Goal: Task Accomplishment & Management: Manage account settings

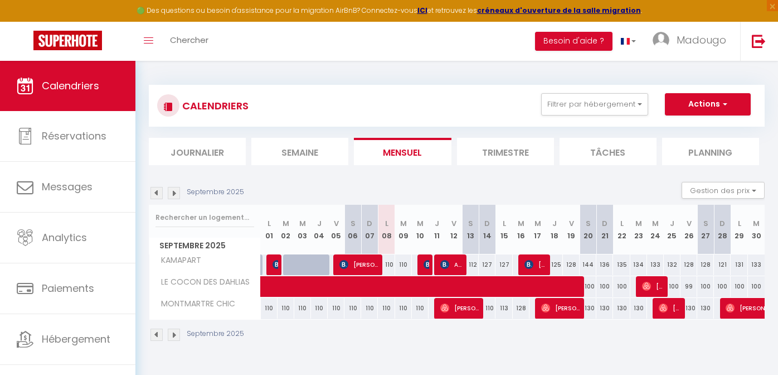
select select
click at [490, 309] on div "110" at bounding box center [487, 308] width 17 height 21
type input "110"
type input "Dim 14 Septembre 2025"
type input "Lun 15 Septembre 2025"
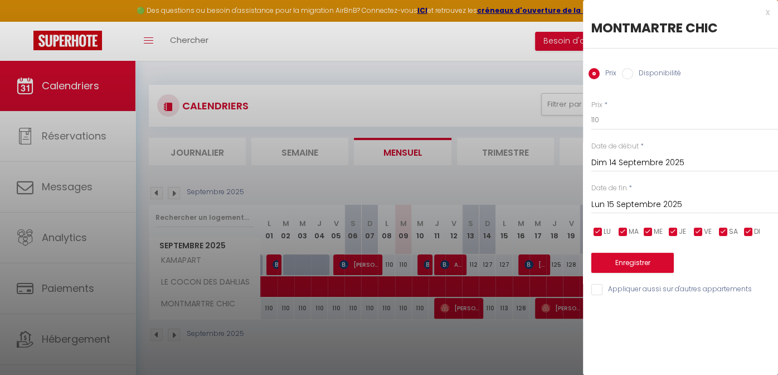
click at [623, 76] on input "Disponibilité" at bounding box center [627, 73] width 11 height 11
radio input "true"
radio input "false"
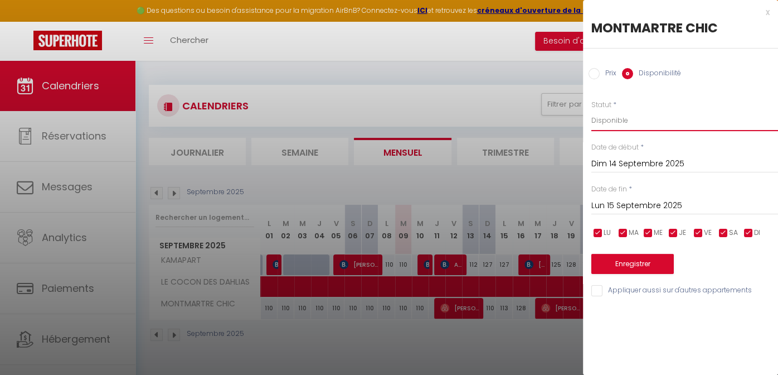
click at [616, 118] on select "Disponible Indisponible" at bounding box center [684, 120] width 187 height 21
select select "0"
click at [591, 110] on select "Disponible Indisponible" at bounding box center [684, 120] width 187 height 21
click at [635, 262] on button "Enregistrer" at bounding box center [632, 264] width 83 height 20
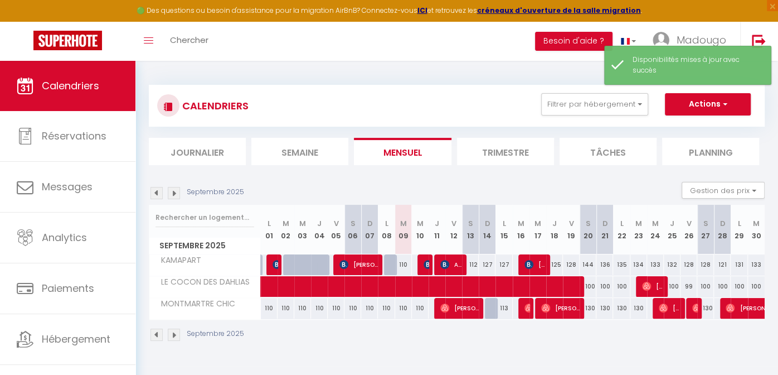
click at [506, 309] on div "113" at bounding box center [504, 308] width 17 height 21
select select "1"
type input "Lun 15 Septembre 2025"
type input "Mar 16 Septembre 2025"
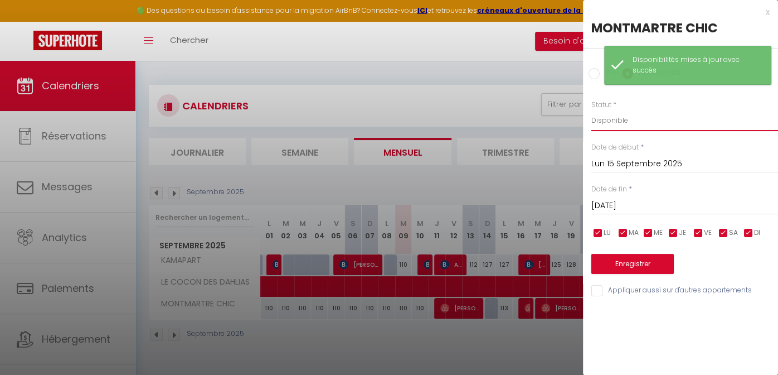
click at [616, 119] on select "Disponible Indisponible" at bounding box center [684, 120] width 187 height 21
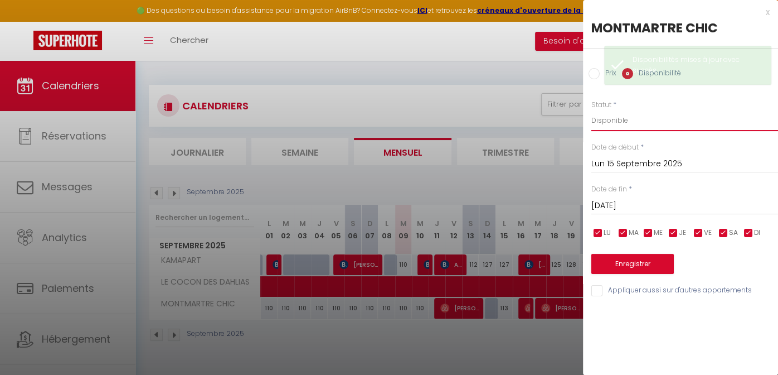
select select "0"
click at [591, 110] on select "Disponible Indisponible" at bounding box center [684, 120] width 187 height 21
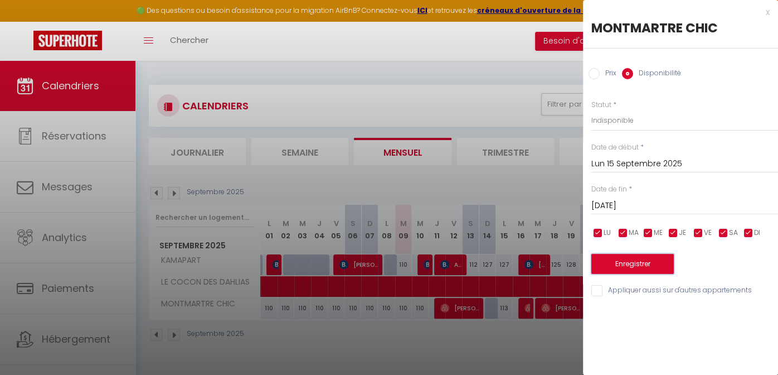
click at [620, 265] on button "Enregistrer" at bounding box center [632, 264] width 83 height 20
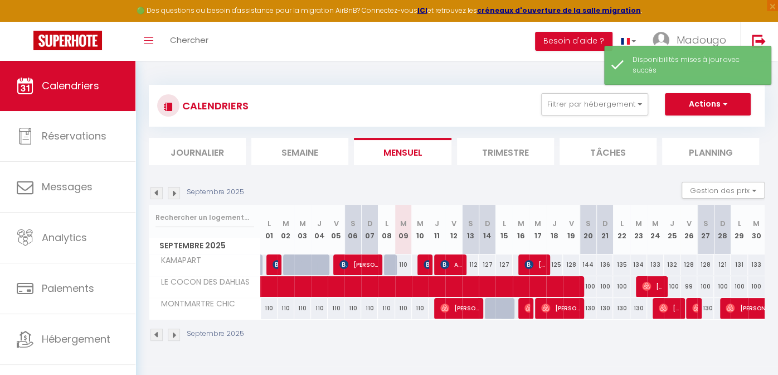
click at [517, 308] on div "128" at bounding box center [520, 308] width 17 height 21
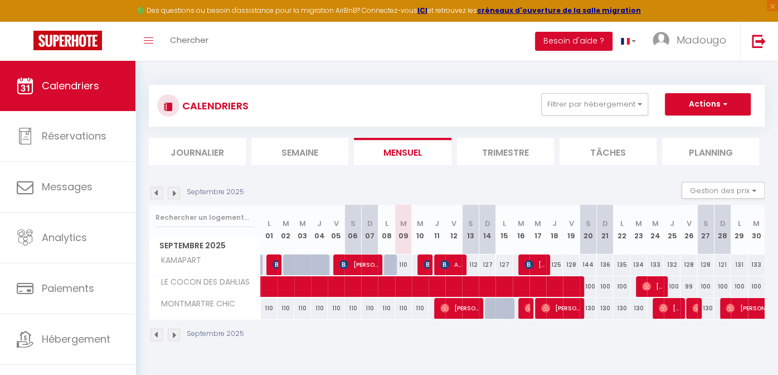
click at [589, 310] on div "130" at bounding box center [588, 308] width 17 height 21
select select "1"
type input "Sam 20 Septembre 2025"
type input "Dim 21 Septembre 2025"
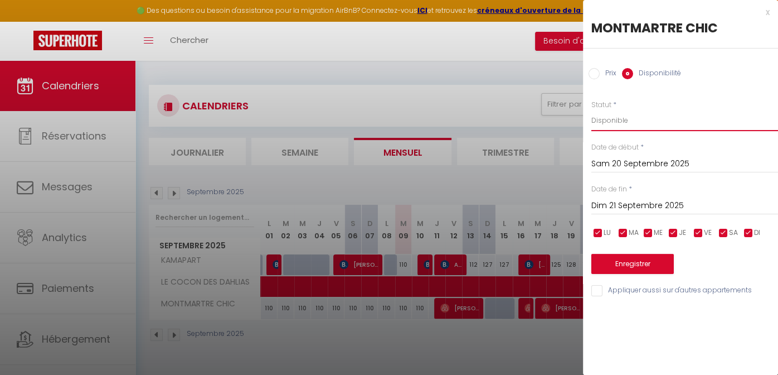
click at [612, 124] on select "Disponible Indisponible" at bounding box center [684, 120] width 187 height 21
select select "0"
click at [591, 110] on select "Disponible Indisponible" at bounding box center [684, 120] width 187 height 21
click at [610, 259] on button "Enregistrer" at bounding box center [632, 264] width 83 height 20
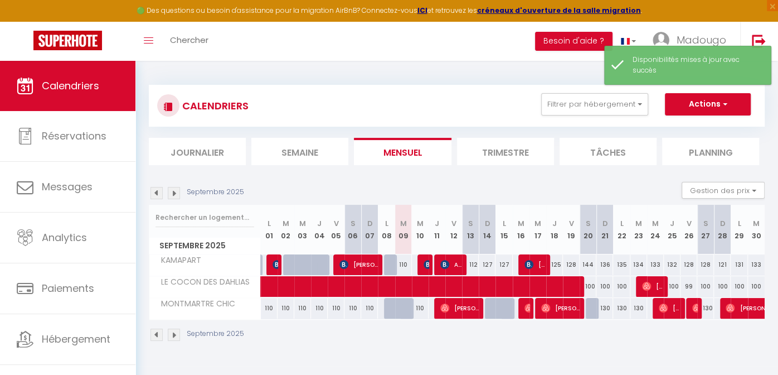
click at [594, 309] on div at bounding box center [594, 308] width 17 height 21
select select "1"
type input "Sam 20 Septembre 2025"
type input "Dim 21 Septembre 2025"
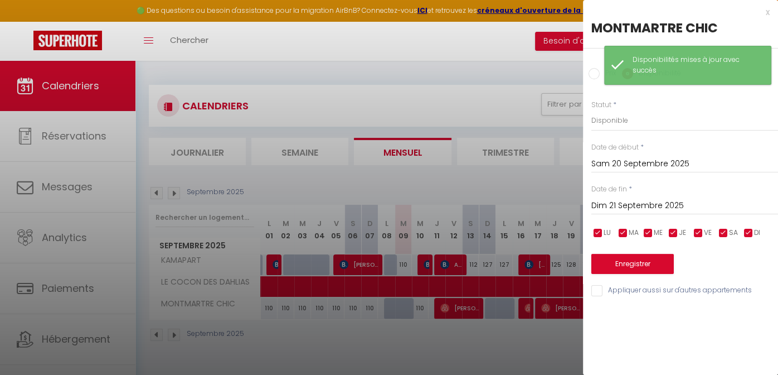
click at [629, 203] on input "Dim 21 Septembre 2025" at bounding box center [684, 205] width 187 height 14
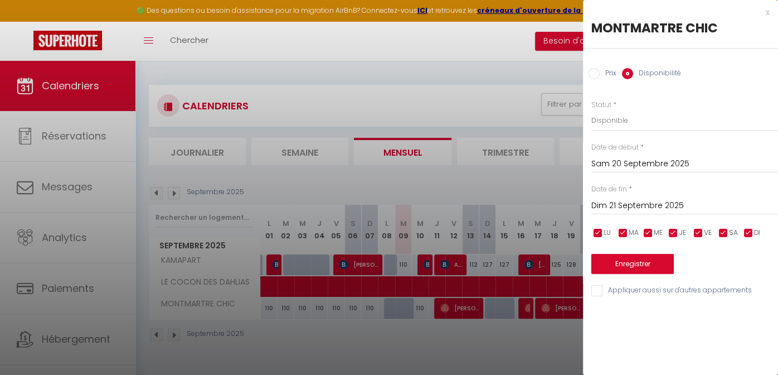
click at [755, 16] on div "x" at bounding box center [676, 12] width 187 height 13
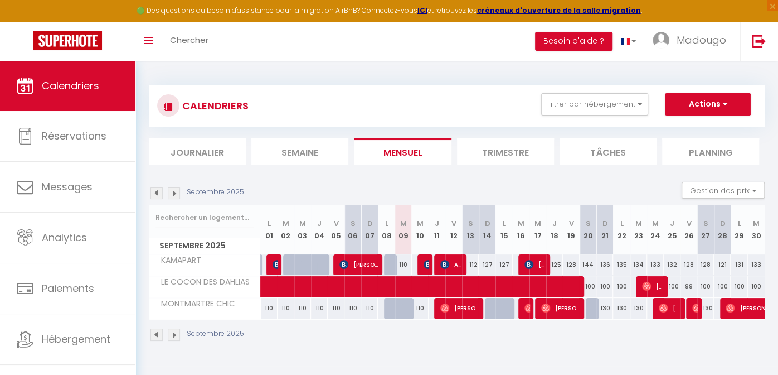
click at [595, 308] on div at bounding box center [594, 308] width 17 height 21
select select "1"
type input "Sam 20 Septembre 2025"
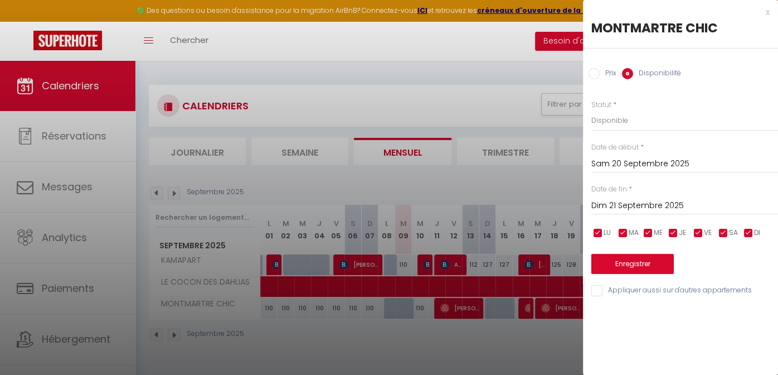
click at [619, 205] on input "Dim 21 Septembre 2025" at bounding box center [684, 205] width 187 height 14
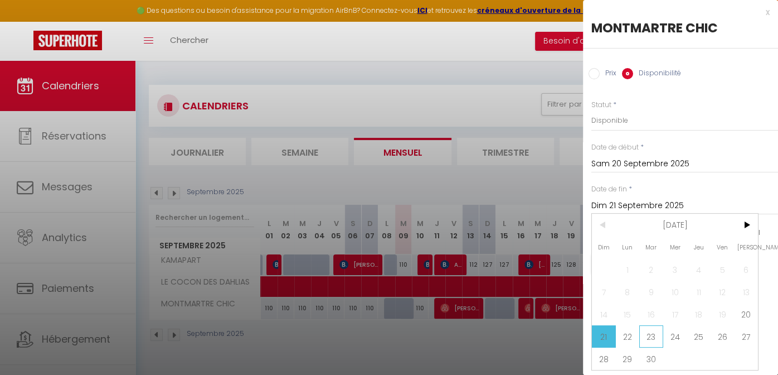
click at [655, 329] on span "23" at bounding box center [651, 336] width 24 height 22
type input "Mar 23 Septembre 2025"
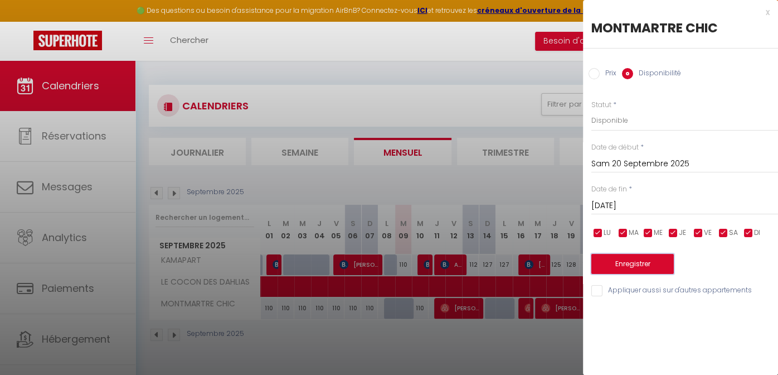
click at [651, 261] on button "Enregistrer" at bounding box center [632, 264] width 83 height 20
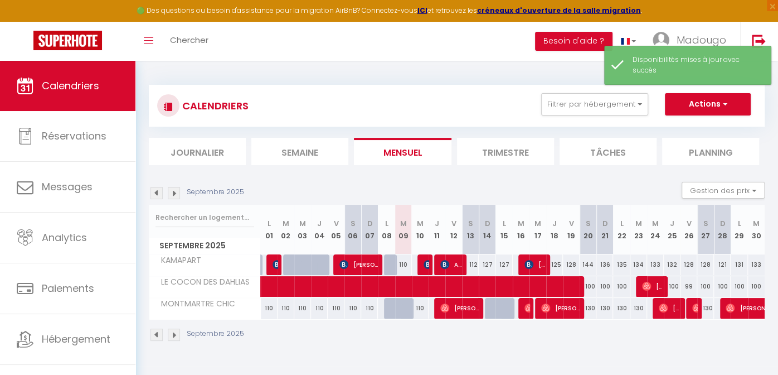
click at [593, 308] on div "130" at bounding box center [588, 308] width 17 height 21
select select "1"
type input "Sam 20 Septembre 2025"
type input "Dim 21 Septembre 2025"
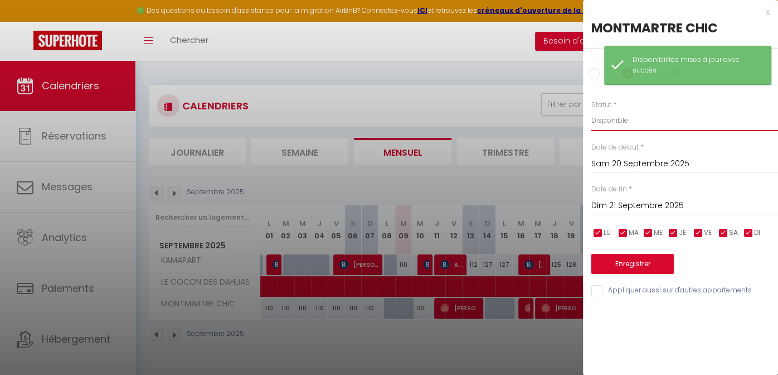
click at [624, 118] on select "Disponible Indisponible" at bounding box center [684, 120] width 187 height 21
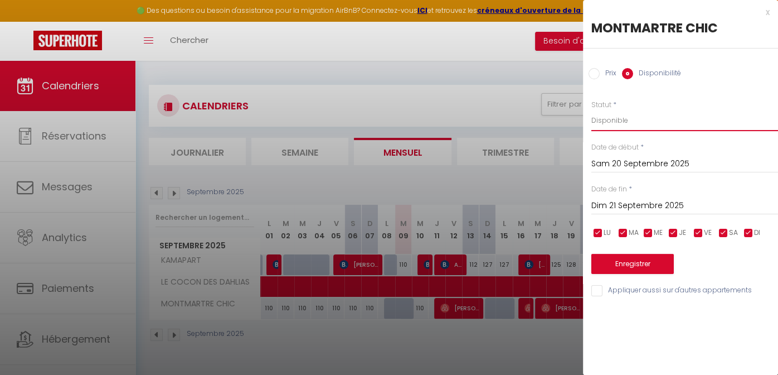
select select "0"
click at [591, 110] on select "Disponible Indisponible" at bounding box center [684, 120] width 187 height 21
click at [617, 204] on input "Dim 21 Septembre 2025" at bounding box center [684, 205] width 187 height 14
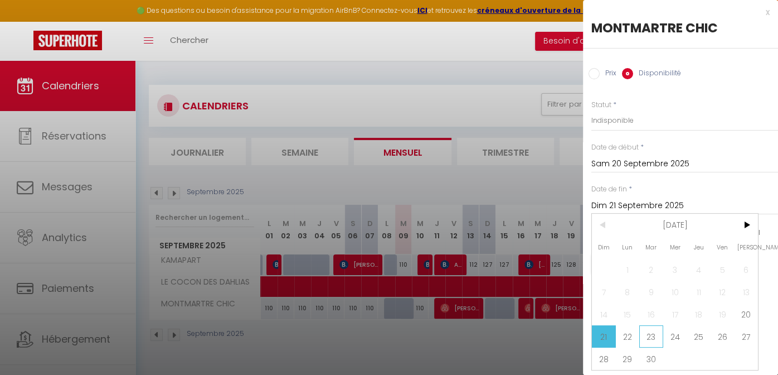
click at [650, 333] on span "23" at bounding box center [651, 336] width 24 height 22
type input "Mar 23 Septembre 2025"
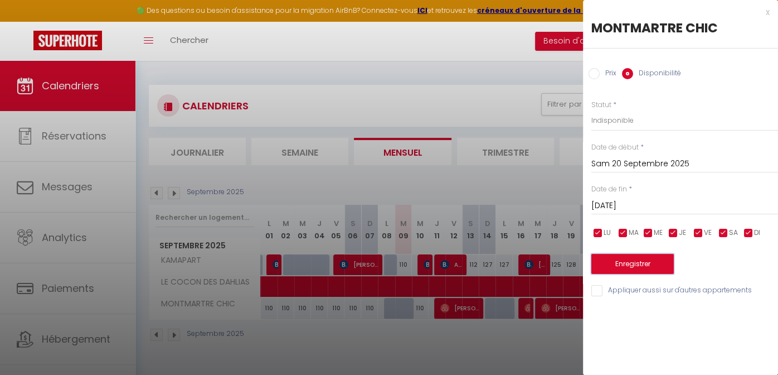
click at [648, 262] on button "Enregistrer" at bounding box center [632, 264] width 83 height 20
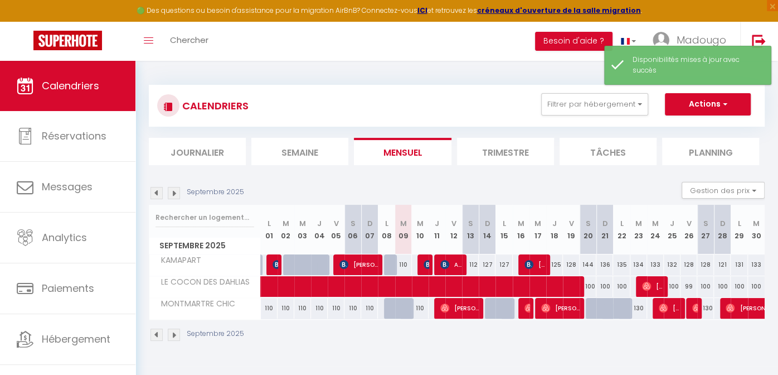
click at [640, 307] on div "130" at bounding box center [638, 308] width 17 height 21
select select "1"
type input "Mar 23 Septembre 2025"
type input "Mer 24 Septembre 2025"
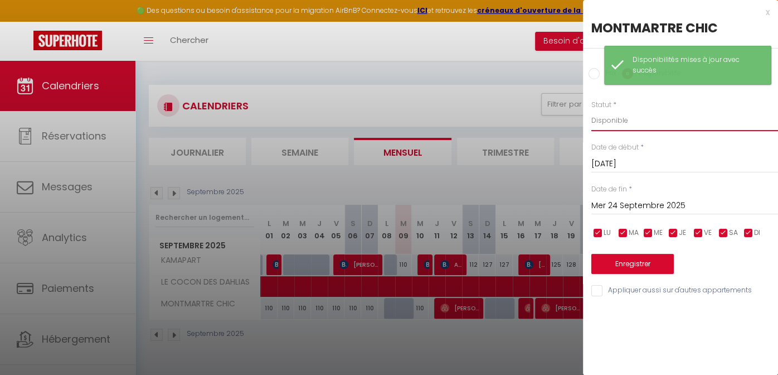
click at [624, 122] on select "Disponible Indisponible" at bounding box center [684, 120] width 187 height 21
select select "0"
click at [591, 110] on select "Disponible Indisponible" at bounding box center [684, 120] width 187 height 21
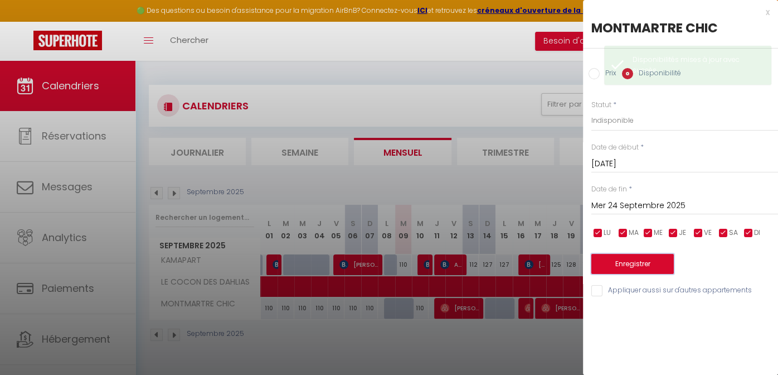
click at [633, 261] on button "Enregistrer" at bounding box center [632, 264] width 83 height 20
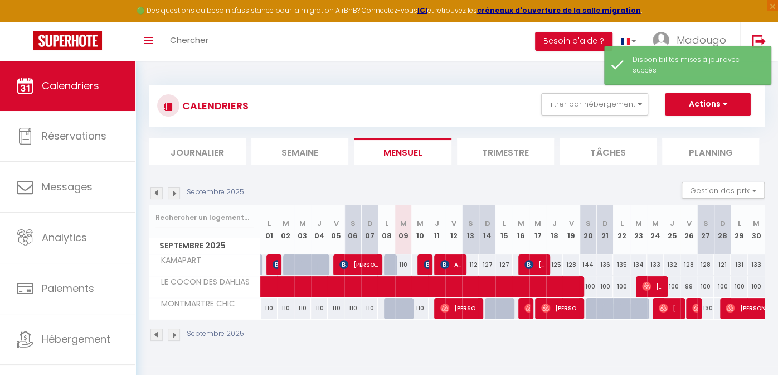
click at [705, 310] on div "130" at bounding box center [705, 308] width 17 height 21
select select "1"
type input "Sam 27 Septembre 2025"
type input "Dim 28 Septembre 2025"
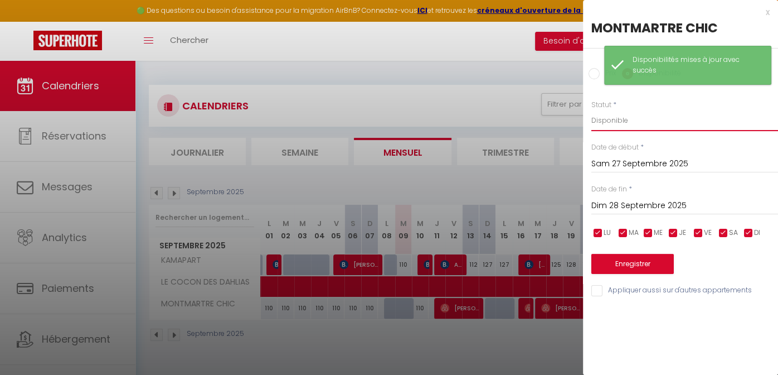
click at [622, 119] on select "Disponible Indisponible" at bounding box center [684, 120] width 187 height 21
select select "0"
click at [591, 110] on select "Disponible Indisponible" at bounding box center [684, 120] width 187 height 21
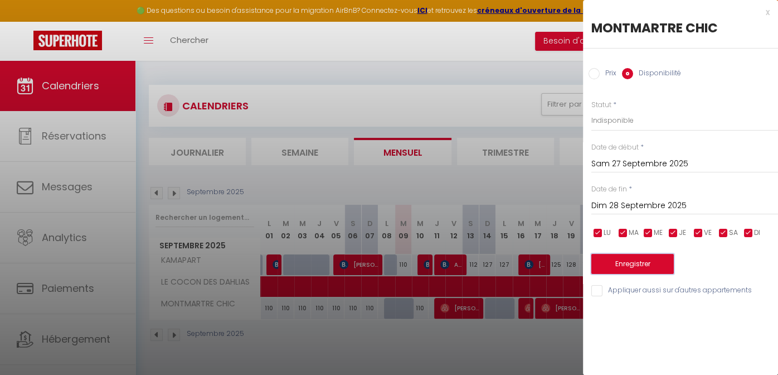
click at [613, 262] on button "Enregistrer" at bounding box center [632, 264] width 83 height 20
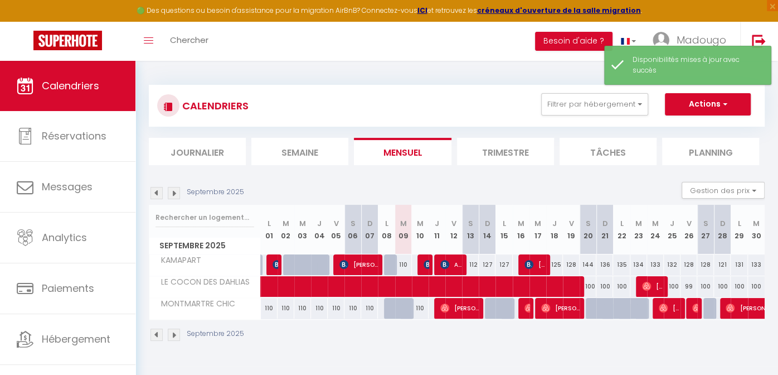
click at [176, 192] on img at bounding box center [174, 193] width 12 height 12
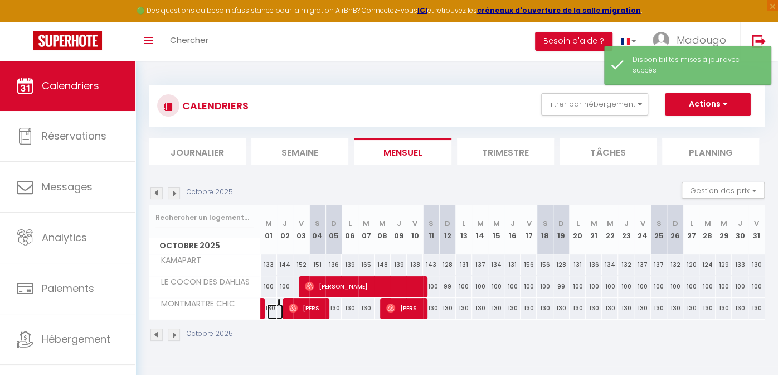
click at [271, 309] on link at bounding box center [275, 311] width 16 height 15
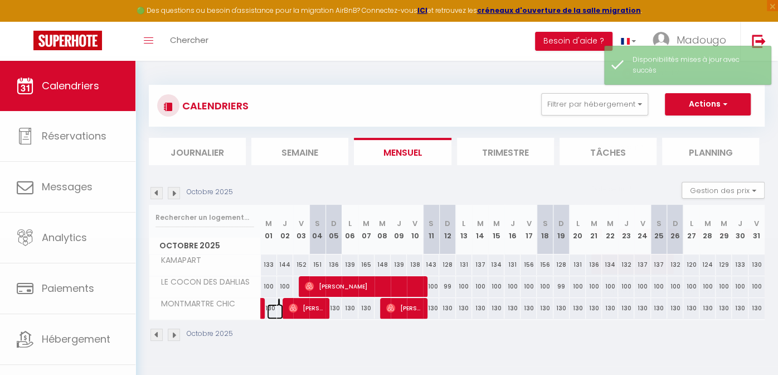
select select "1"
type input "Mer 01 Octobre 2025"
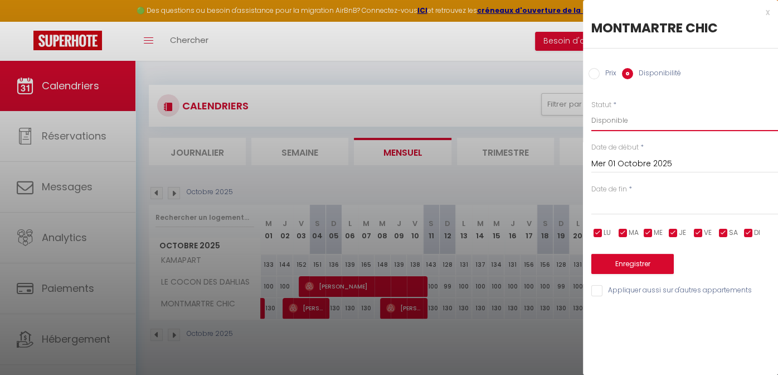
click at [614, 115] on select "Disponible Indisponible" at bounding box center [684, 120] width 187 height 21
select select "0"
click at [591, 110] on select "Disponible Indisponible" at bounding box center [684, 120] width 187 height 21
click at [625, 260] on button "Enregistrer" at bounding box center [632, 264] width 83 height 20
select select "0"
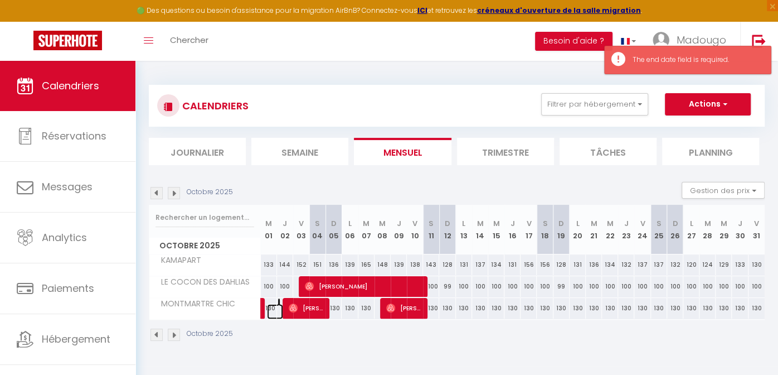
click at [272, 308] on link at bounding box center [275, 311] width 16 height 15
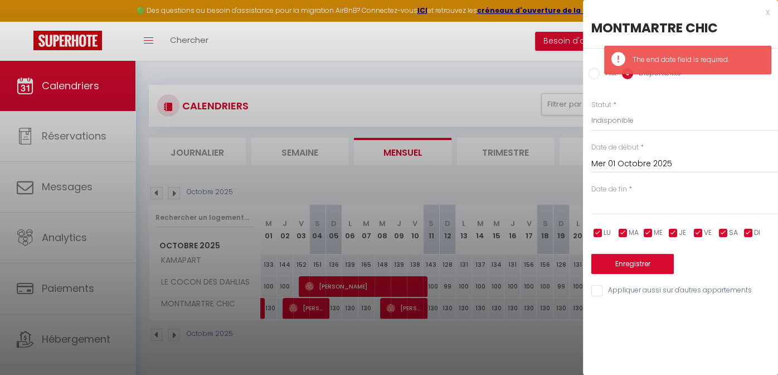
click at [607, 205] on input "text" at bounding box center [684, 205] width 187 height 14
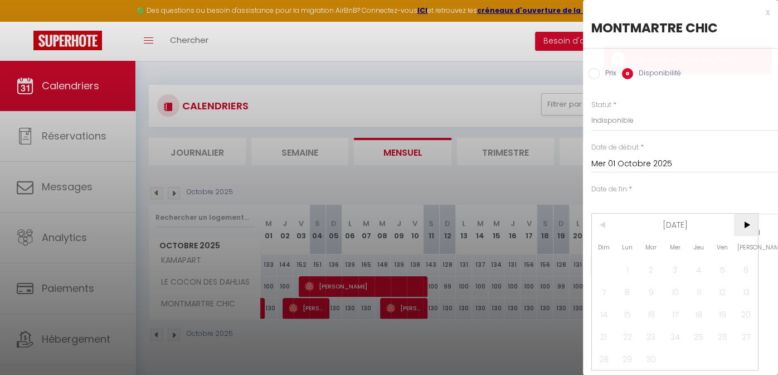
click at [749, 222] on span ">" at bounding box center [746, 225] width 24 height 22
click at [676, 263] on span "1" at bounding box center [675, 269] width 24 height 22
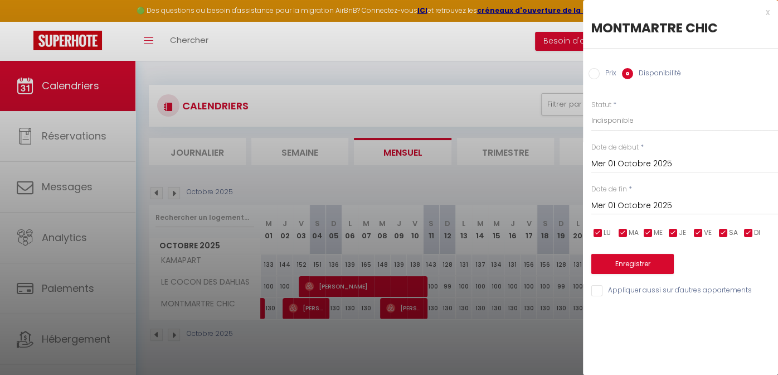
click at [632, 203] on input "Mer 01 Octobre 2025" at bounding box center [684, 205] width 187 height 14
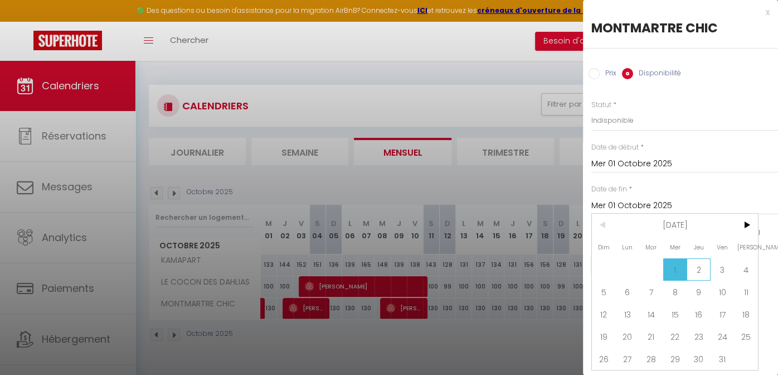
click at [696, 265] on span "2" at bounding box center [699, 269] width 24 height 22
type input "Jeu 02 Octobre 2025"
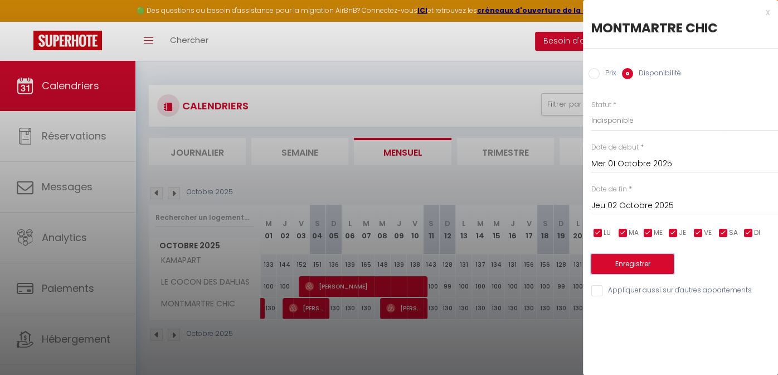
click at [650, 261] on button "Enregistrer" at bounding box center [632, 264] width 83 height 20
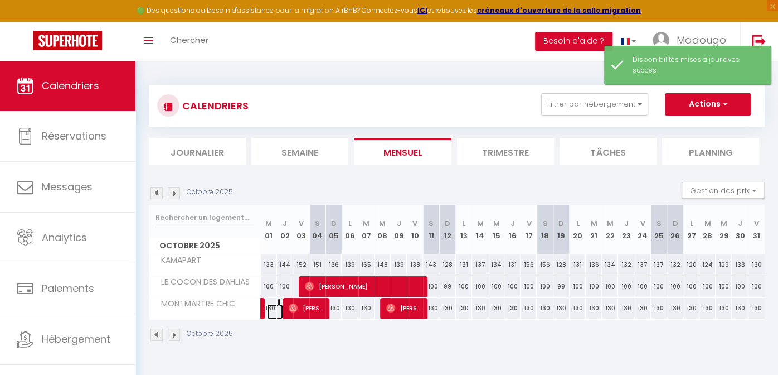
click at [267, 305] on link at bounding box center [275, 311] width 16 height 15
select select "1"
type input "Mer 01 Octobre 2025"
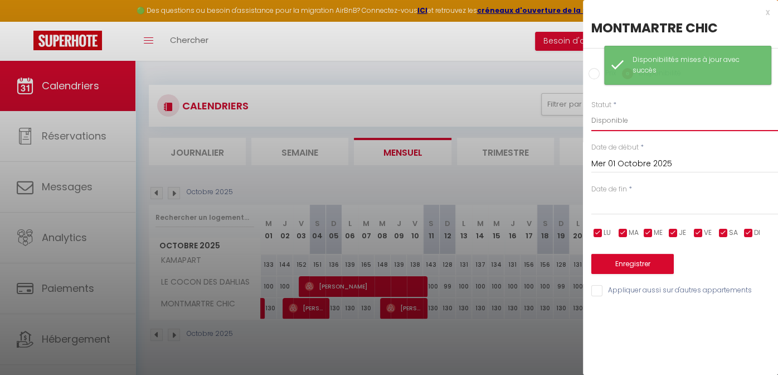
click at [624, 122] on select "Disponible Indisponible" at bounding box center [684, 120] width 187 height 21
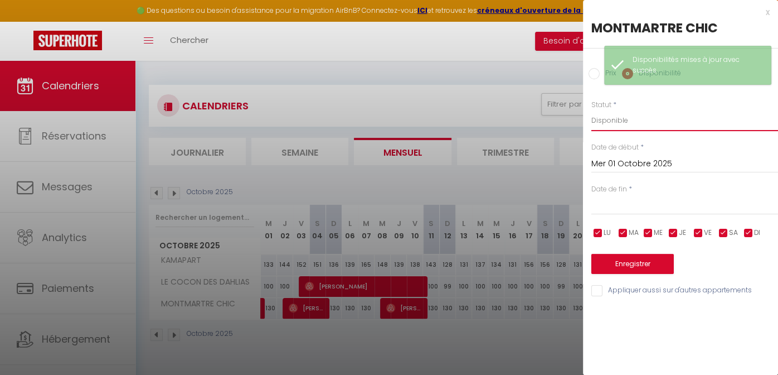
select select "0"
click at [591, 110] on select "Disponible Indisponible" at bounding box center [684, 120] width 187 height 21
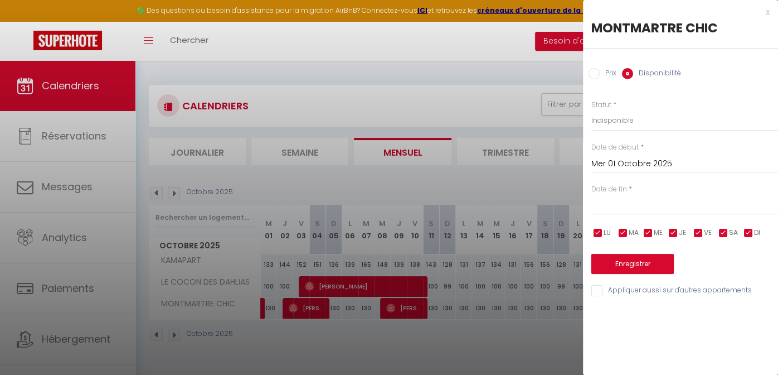
click at [612, 205] on input "text" at bounding box center [684, 205] width 187 height 14
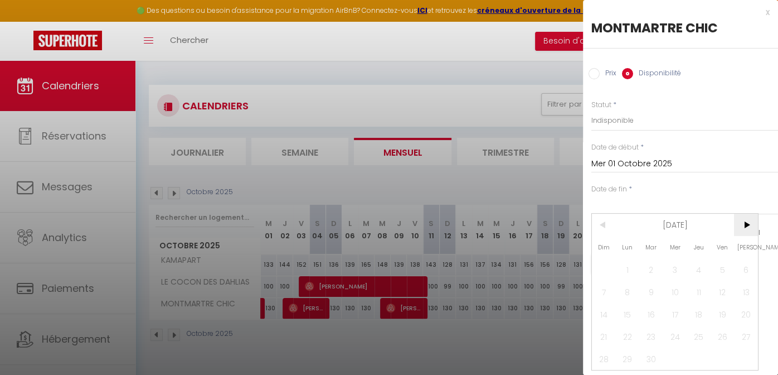
click at [747, 225] on span ">" at bounding box center [746, 225] width 24 height 22
click at [677, 264] on span "1" at bounding box center [675, 269] width 24 height 22
type input "Mer 01 Octobre 2025"
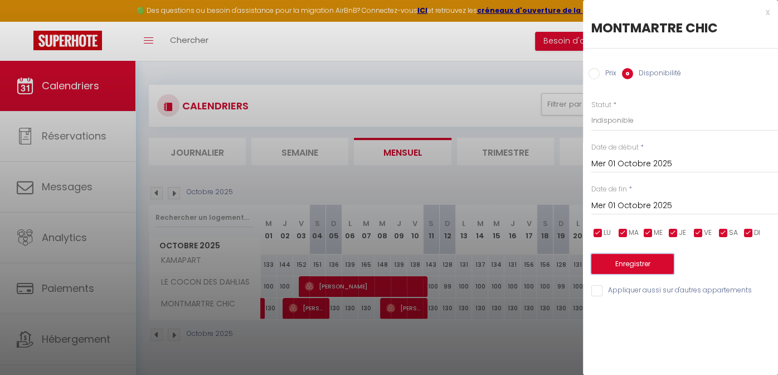
click at [625, 261] on button "Enregistrer" at bounding box center [632, 264] width 83 height 20
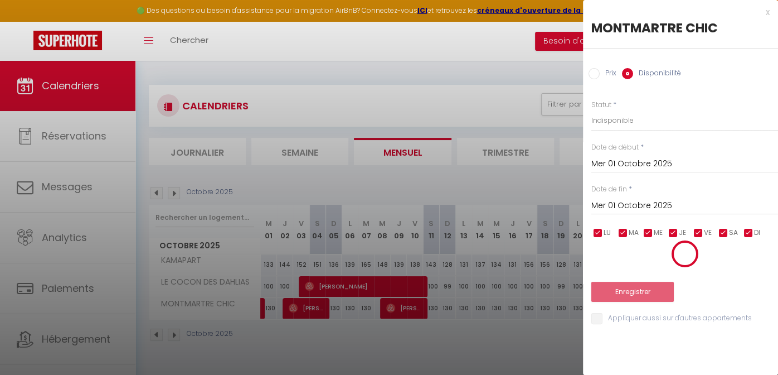
select select "0"
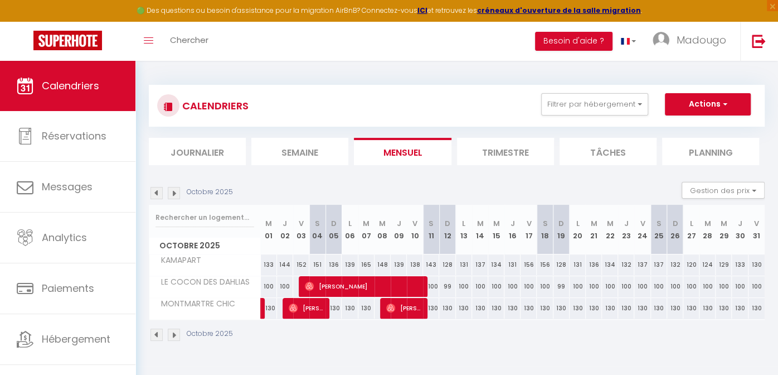
click at [336, 307] on div "130" at bounding box center [334, 308] width 16 height 21
type input "Dim 05 Octobre 2025"
type input "Lun 06 Octobre 2025"
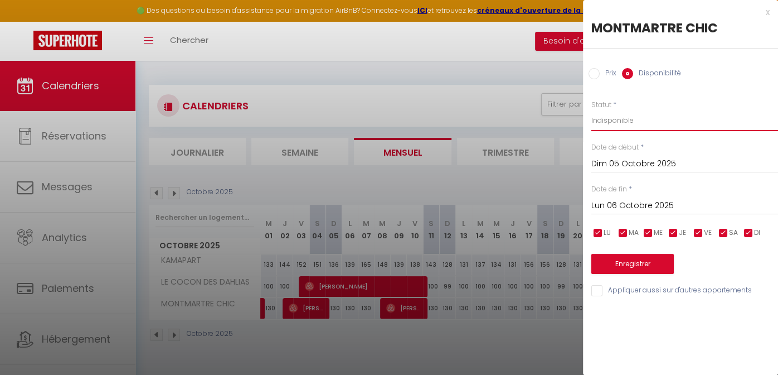
click at [605, 123] on select "Disponible Indisponible" at bounding box center [684, 120] width 187 height 21
select select "0"
click at [591, 110] on select "Disponible Indisponible" at bounding box center [684, 120] width 187 height 21
click at [613, 207] on input "Lun 06 Octobre 2025" at bounding box center [684, 205] width 187 height 14
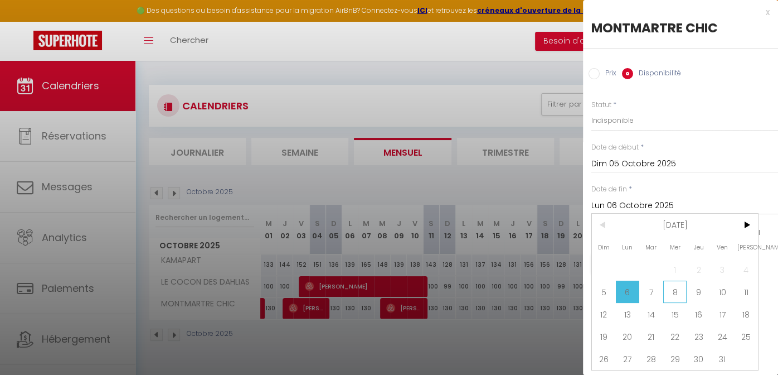
click at [676, 289] on span "8" at bounding box center [675, 291] width 24 height 22
type input "Mer 08 Octobre 2025"
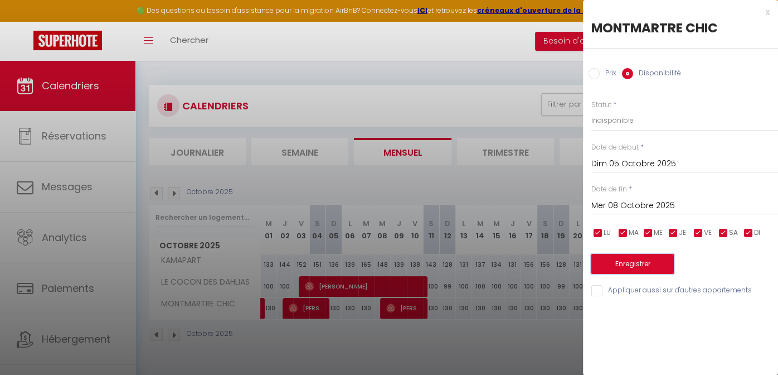
click at [643, 258] on button "Enregistrer" at bounding box center [632, 264] width 83 height 20
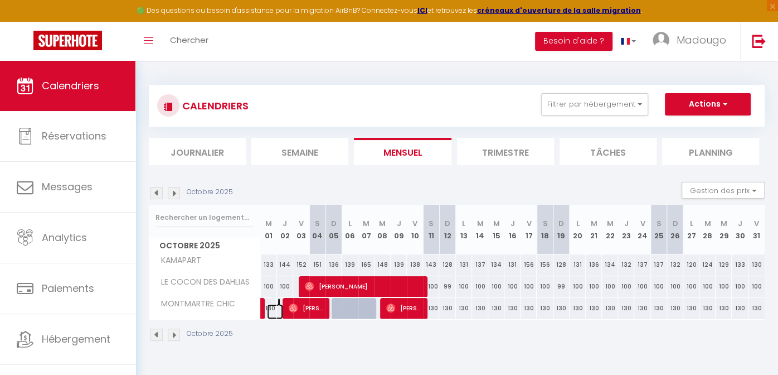
click at [271, 306] on link at bounding box center [275, 311] width 16 height 15
select select "1"
type input "Mer 01 Octobre 2025"
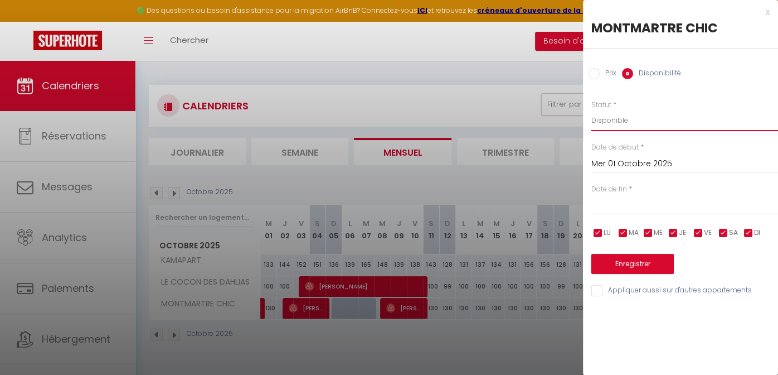
click at [610, 118] on select "Disponible Indisponible" at bounding box center [684, 120] width 187 height 21
select select "0"
click at [591, 110] on select "Disponible Indisponible" at bounding box center [684, 120] width 187 height 21
click at [624, 206] on input "text" at bounding box center [684, 205] width 187 height 14
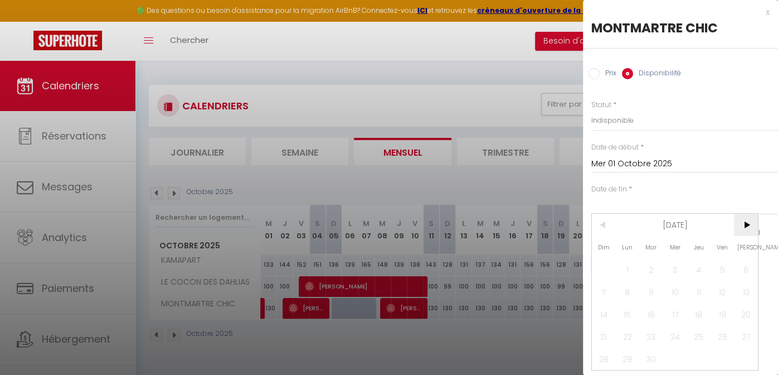
click at [747, 225] on span ">" at bounding box center [746, 225] width 24 height 22
click at [675, 268] on span "1" at bounding box center [675, 269] width 24 height 22
type input "Mer 01 Octobre 2025"
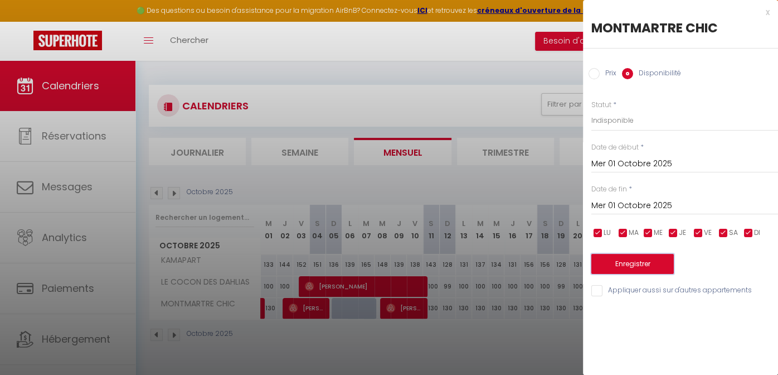
click at [625, 259] on button "Enregistrer" at bounding box center [632, 264] width 83 height 20
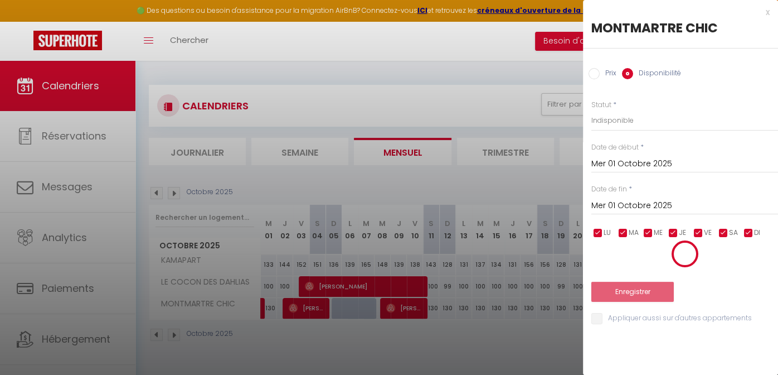
select select "0"
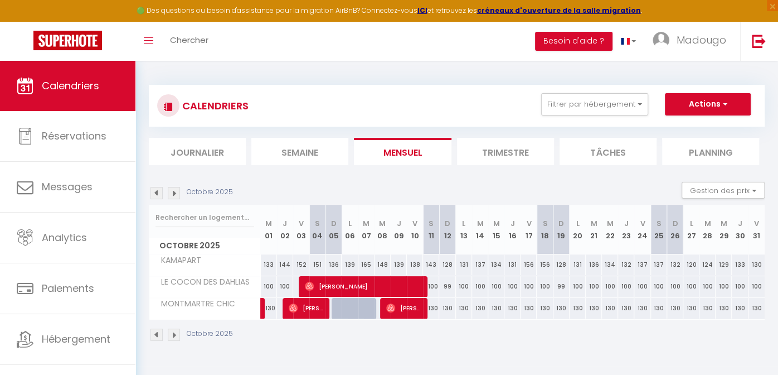
click at [434, 309] on div "130" at bounding box center [431, 308] width 16 height 21
type input "Sam 11 Octobre 2025"
type input "Dim 12 Octobre 2025"
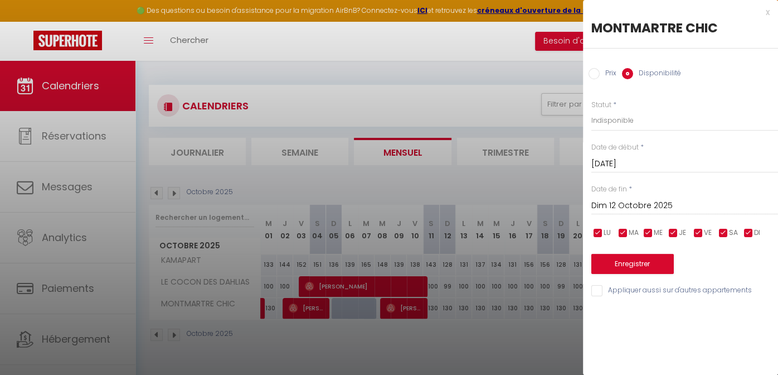
click at [634, 205] on input "Dim 12 Octobre 2025" at bounding box center [684, 205] width 187 height 14
click at [758, 11] on div "x" at bounding box center [676, 12] width 187 height 13
select select
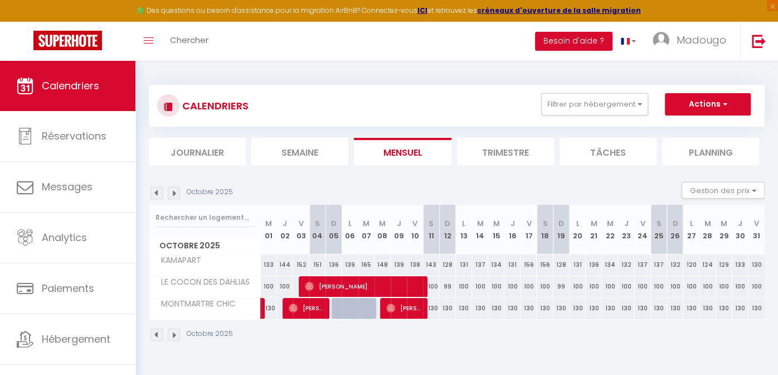
click at [432, 309] on div "130" at bounding box center [431, 308] width 16 height 21
select select "1"
type input "Sam 11 Octobre 2025"
type input "Dim 12 Octobre 2025"
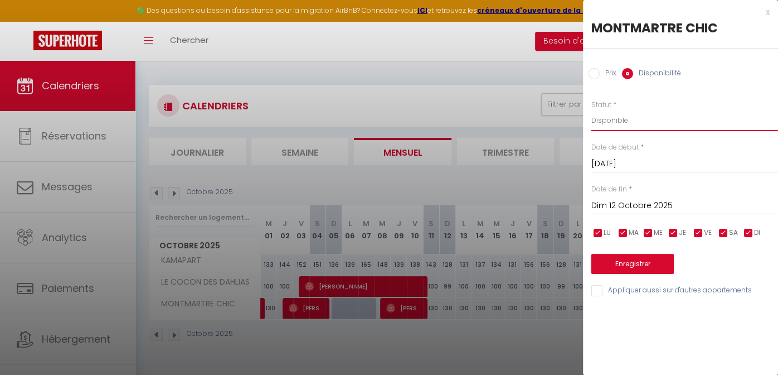
click at [630, 120] on select "Disponible Indisponible" at bounding box center [684, 120] width 187 height 21
select select "0"
click at [591, 110] on select "Disponible Indisponible" at bounding box center [684, 120] width 187 height 21
click at [610, 207] on input "Dim 12 Octobre 2025" at bounding box center [684, 205] width 187 height 14
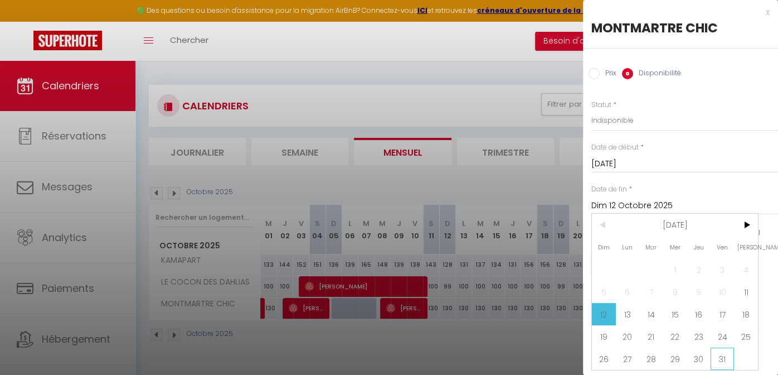
click at [718, 352] on span "31" at bounding box center [723, 358] width 24 height 22
type input "Ven 31 Octobre 2025"
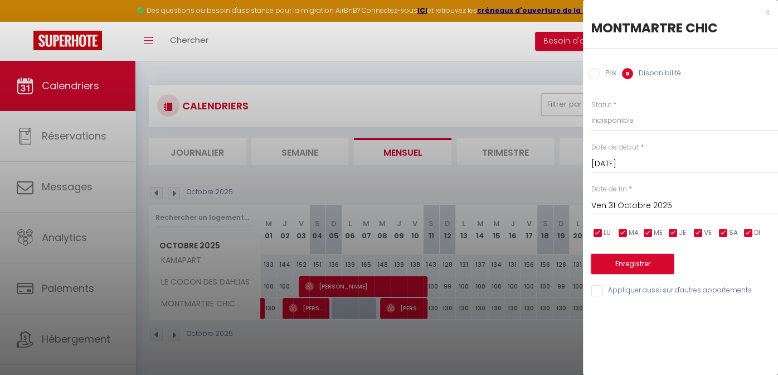
click at [643, 259] on button "Enregistrer" at bounding box center [632, 264] width 83 height 20
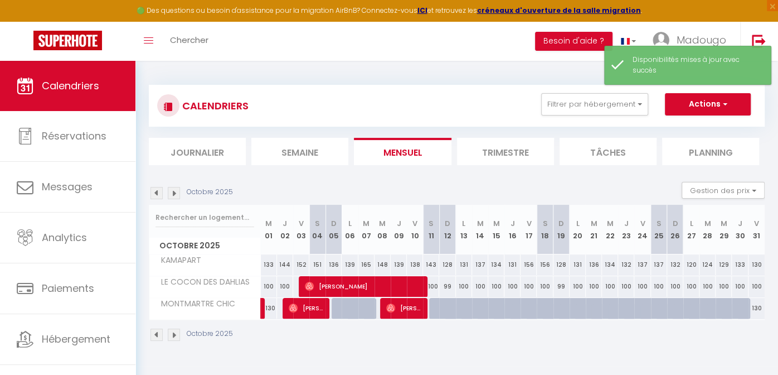
click at [751, 307] on div "130" at bounding box center [757, 308] width 16 height 21
select select "1"
type input "Ven 31 Octobre 2025"
type input "Sam 01 Novembre 2025"
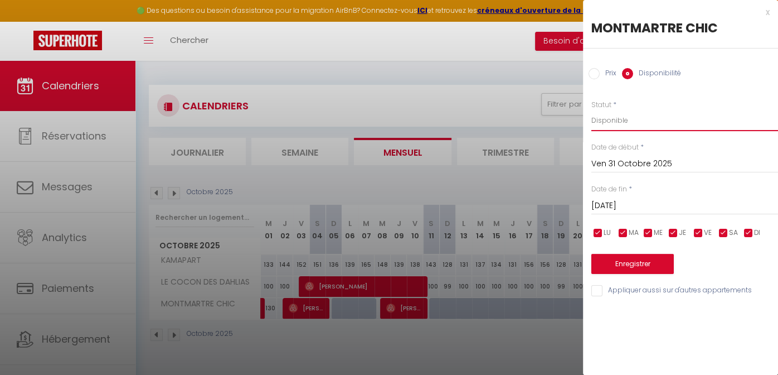
click at [602, 129] on select "Disponible Indisponible" at bounding box center [684, 120] width 187 height 21
select select "0"
click at [591, 110] on select "Disponible Indisponible" at bounding box center [684, 120] width 187 height 21
click at [629, 259] on button "Enregistrer" at bounding box center [632, 264] width 83 height 20
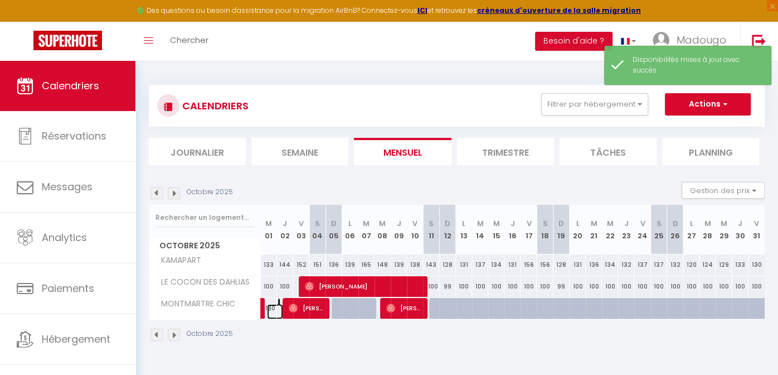
click at [270, 308] on link at bounding box center [275, 311] width 16 height 15
select select "1"
type input "Mer 01 Octobre 2025"
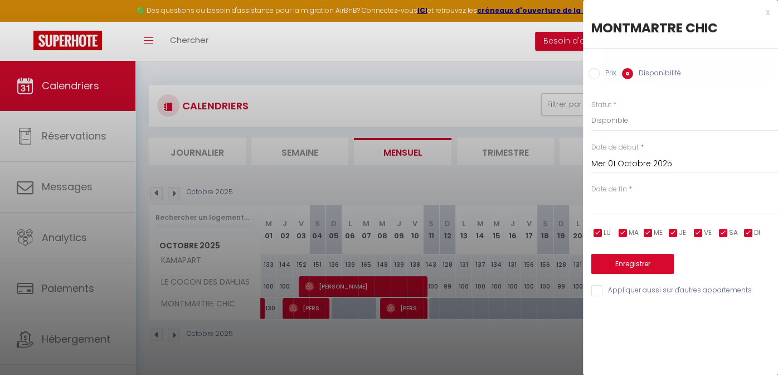
click at [612, 212] on input "text" at bounding box center [684, 205] width 187 height 14
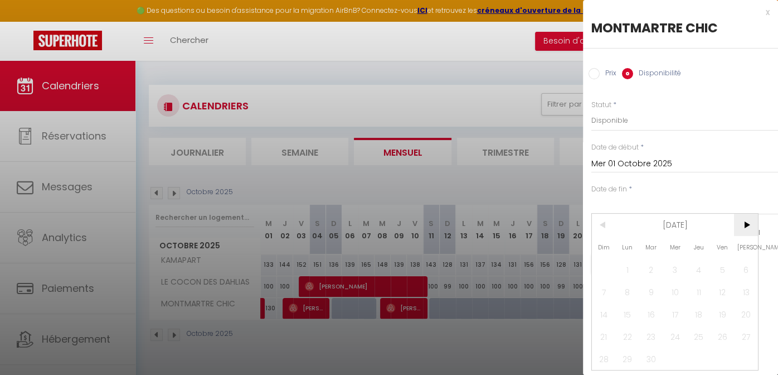
click at [745, 222] on span ">" at bounding box center [746, 225] width 24 height 22
click at [698, 264] on span "2" at bounding box center [699, 269] width 24 height 22
type input "Jeu 02 Octobre 2025"
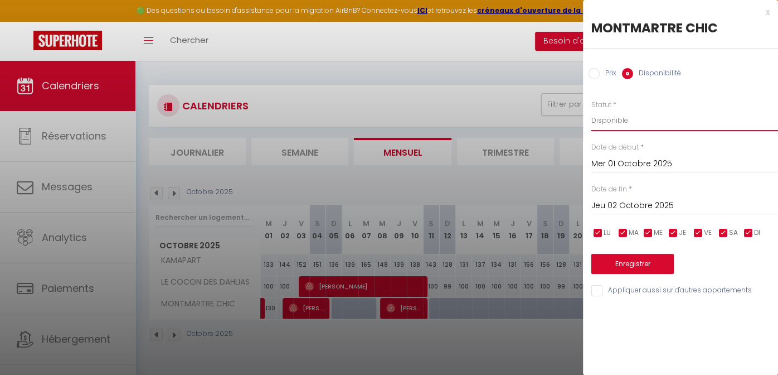
click at [624, 122] on select "Disponible Indisponible" at bounding box center [684, 120] width 187 height 21
select select "0"
click at [591, 110] on select "Disponible Indisponible" at bounding box center [684, 120] width 187 height 21
click at [641, 260] on button "Enregistrer" at bounding box center [632, 264] width 83 height 20
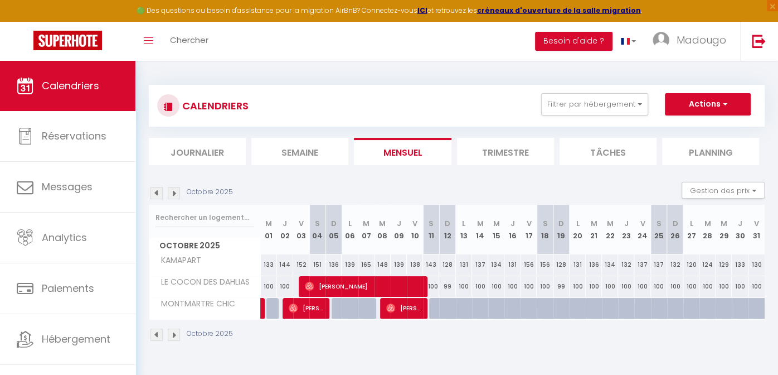
click at [175, 191] on img at bounding box center [174, 193] width 12 height 12
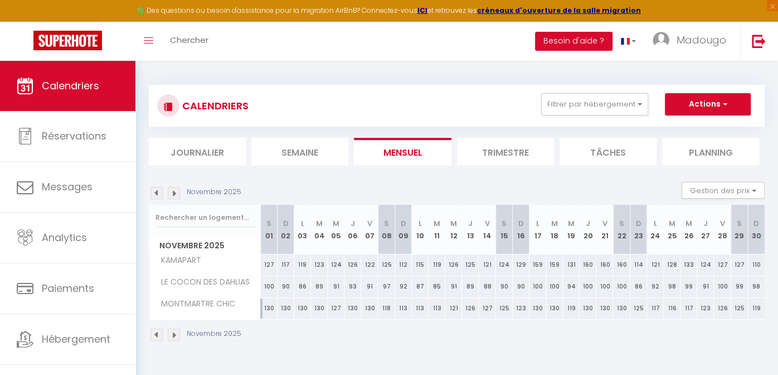
click at [268, 306] on div "130" at bounding box center [269, 308] width 17 height 21
select select "1"
type input "Sam 01 Novembre 2025"
type input "Dim 02 Novembre 2025"
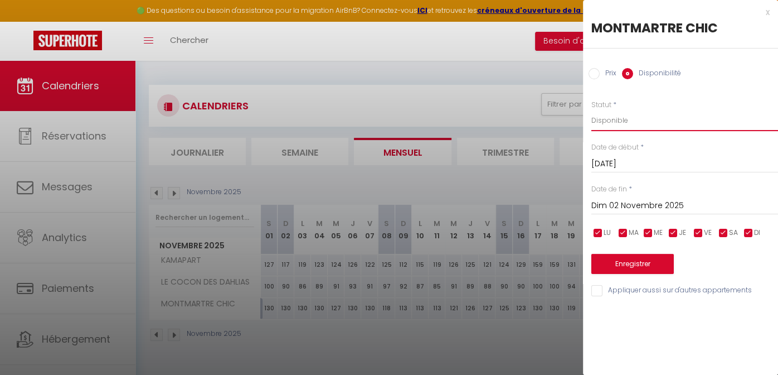
click at [625, 117] on select "Disponible Indisponible" at bounding box center [684, 120] width 187 height 21
select select "0"
click at [591, 110] on select "Disponible Indisponible" at bounding box center [684, 120] width 187 height 21
click at [662, 205] on input "Dim 02 Novembre 2025" at bounding box center [684, 205] width 187 height 14
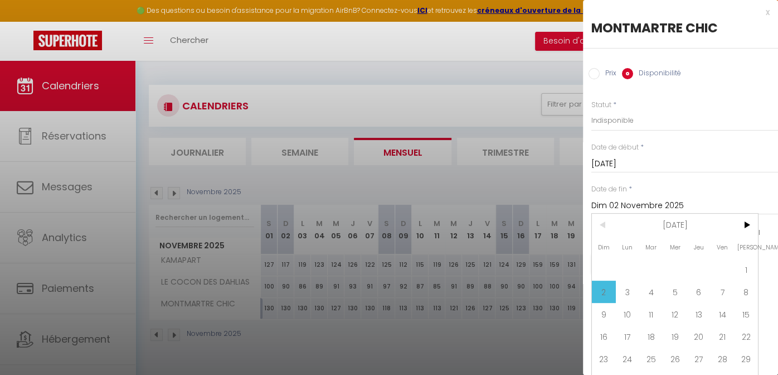
scroll to position [0, 7]
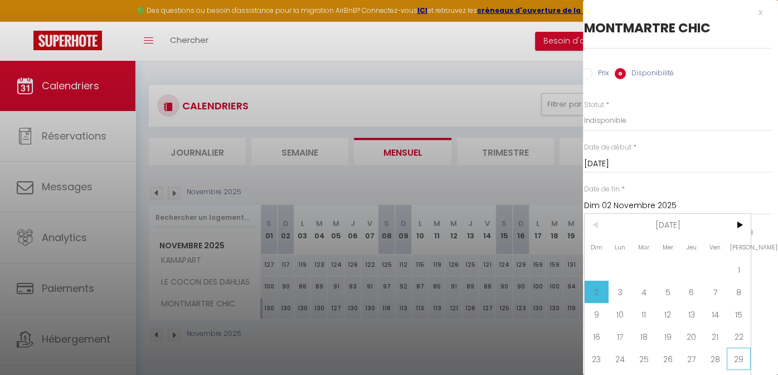
click at [743, 355] on span "29" at bounding box center [739, 358] width 24 height 22
type input "Sam 29 Novembre 2025"
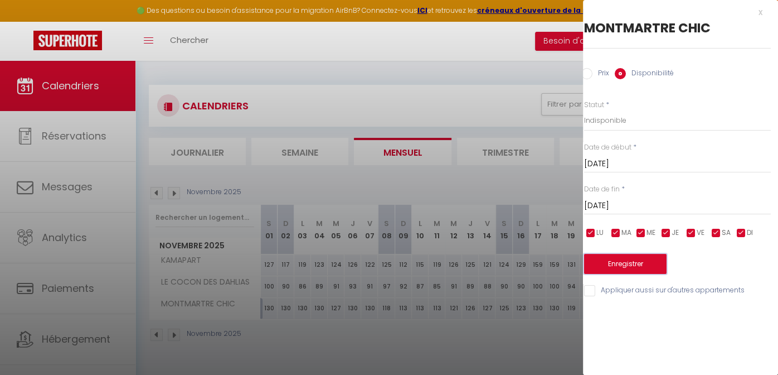
click at [644, 258] on button "Enregistrer" at bounding box center [625, 264] width 83 height 20
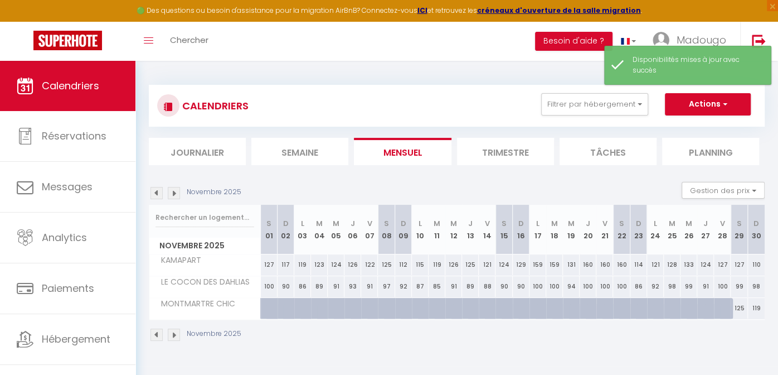
click at [739, 308] on div "125" at bounding box center [739, 308] width 17 height 21
select select "1"
type input "Sam 29 Novembre 2025"
type input "Dim 30 Novembre 2025"
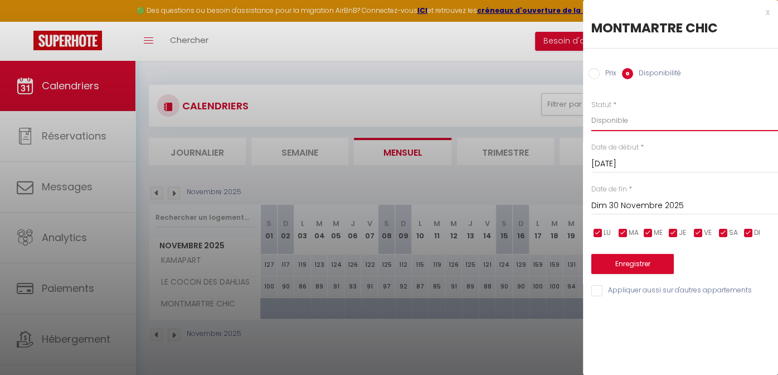
click at [613, 122] on select "Disponible Indisponible" at bounding box center [684, 120] width 187 height 21
select select "0"
click at [591, 110] on select "Disponible Indisponible" at bounding box center [684, 120] width 187 height 21
click at [624, 263] on button "Enregistrer" at bounding box center [632, 264] width 83 height 20
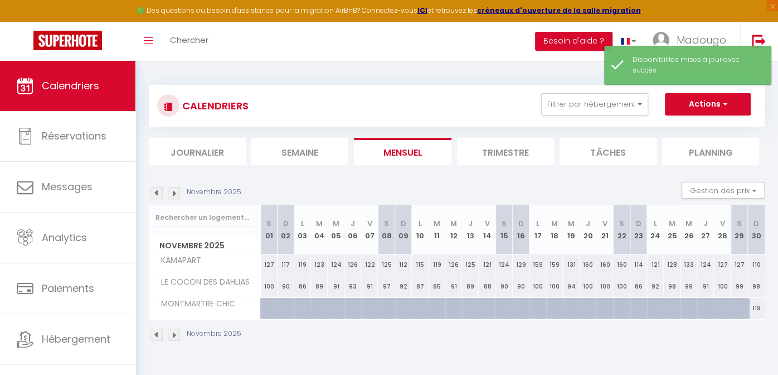
click at [758, 306] on div "119" at bounding box center [756, 308] width 17 height 21
select select "1"
type input "Dim 30 Novembre 2025"
type input "Lun 01 Décembre 2025"
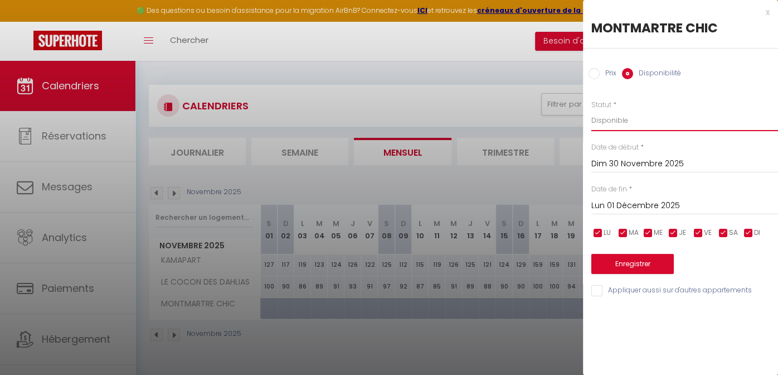
click at [609, 120] on select "Disponible Indisponible" at bounding box center [684, 120] width 187 height 21
select select "0"
click at [591, 110] on select "Disponible Indisponible" at bounding box center [684, 120] width 187 height 21
click at [641, 260] on button "Enregistrer" at bounding box center [632, 264] width 83 height 20
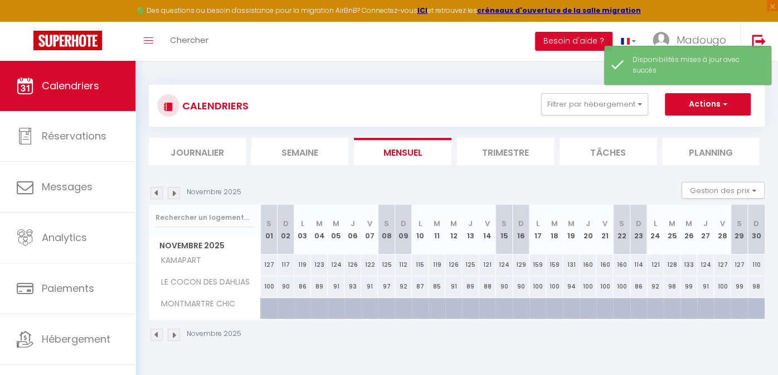
click at [157, 190] on img at bounding box center [157, 193] width 12 height 12
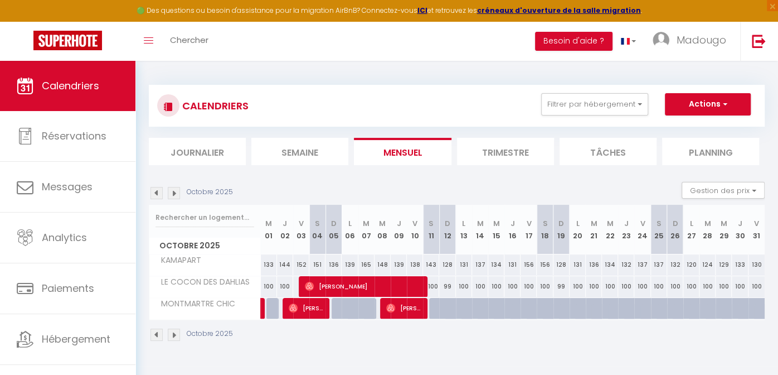
click at [157, 190] on img at bounding box center [157, 193] width 12 height 12
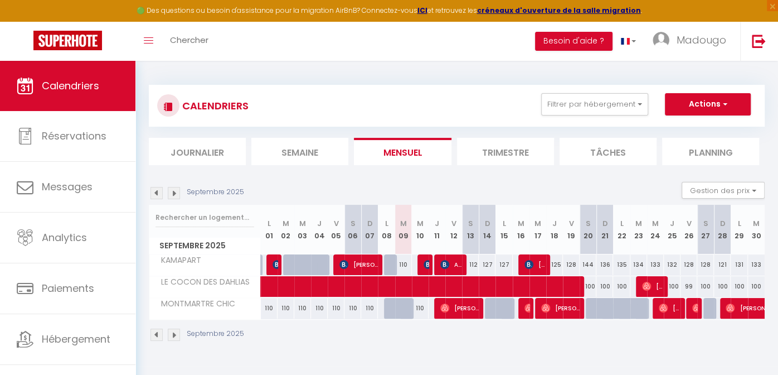
click at [423, 307] on div "110" at bounding box center [420, 308] width 17 height 21
select select "1"
type input "Mer 10 Septembre 2025"
type input "Jeu 11 Septembre 2025"
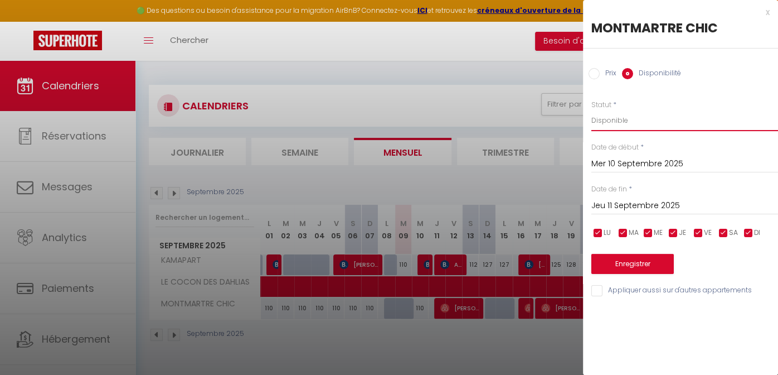
click at [610, 121] on select "Disponible Indisponible" at bounding box center [684, 120] width 187 height 21
click at [634, 262] on button "Enregistrer" at bounding box center [632, 264] width 83 height 20
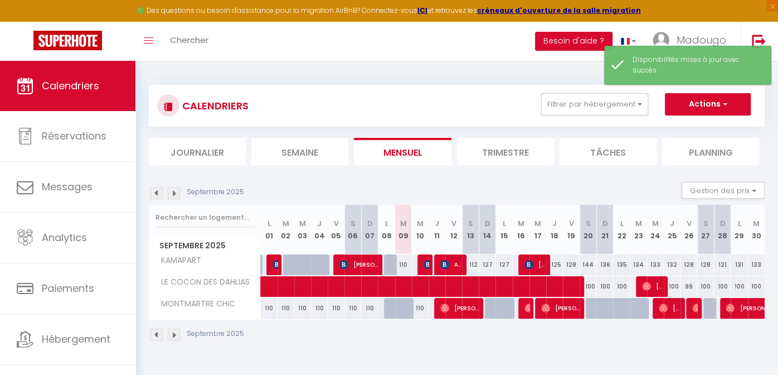
click at [421, 303] on div "110" at bounding box center [420, 308] width 17 height 21
select select "1"
type input "Mer 10 Septembre 2025"
type input "Jeu 11 Septembre 2025"
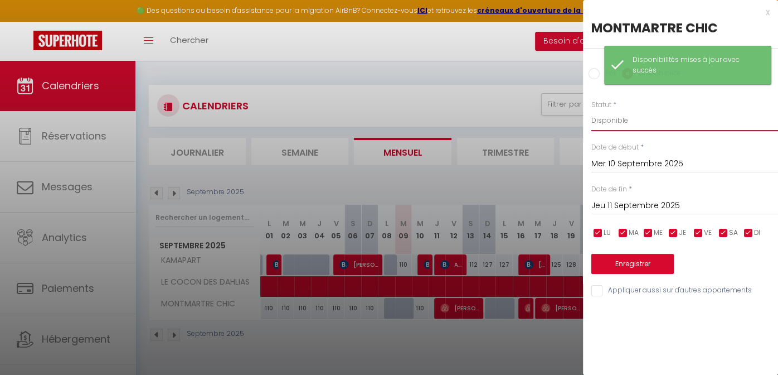
click at [622, 125] on select "Disponible Indisponible" at bounding box center [684, 120] width 187 height 21
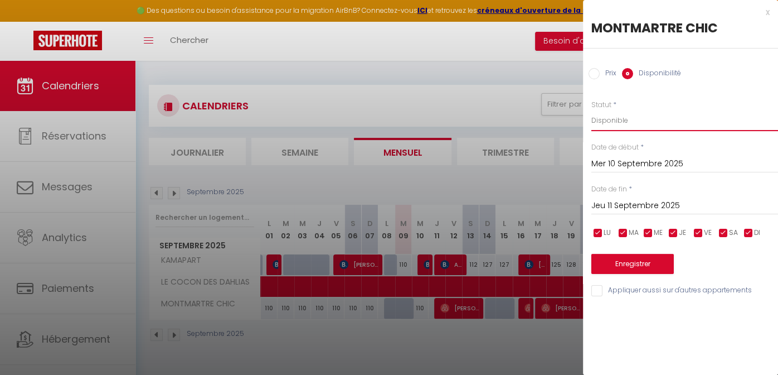
select select "0"
click at [591, 110] on select "Disponible Indisponible" at bounding box center [684, 120] width 187 height 21
click at [641, 262] on button "Enregistrer" at bounding box center [632, 264] width 83 height 20
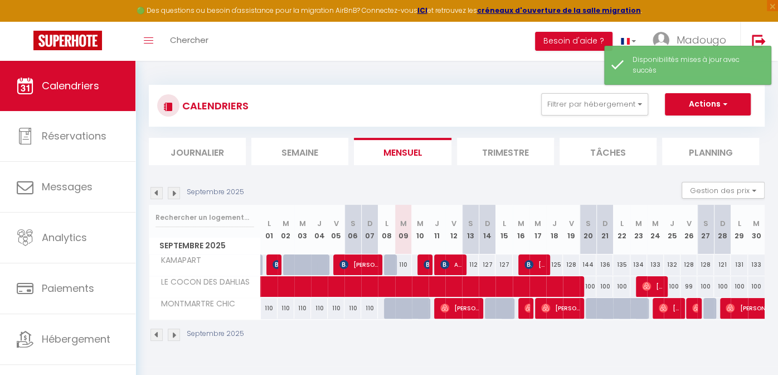
click at [744, 342] on div "Septembre 2025" at bounding box center [457, 335] width 616 height 33
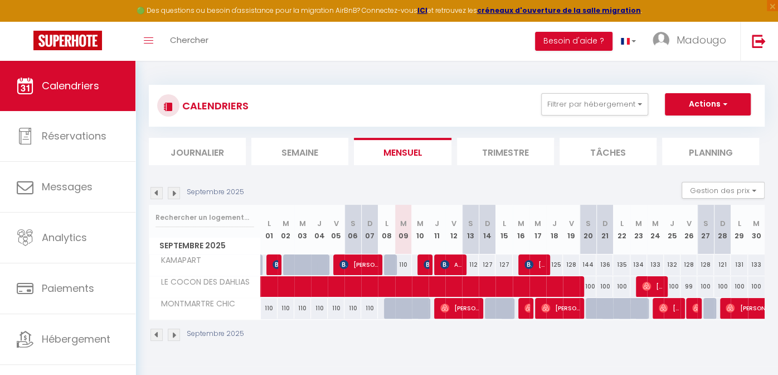
click at [174, 191] on img at bounding box center [174, 193] width 12 height 12
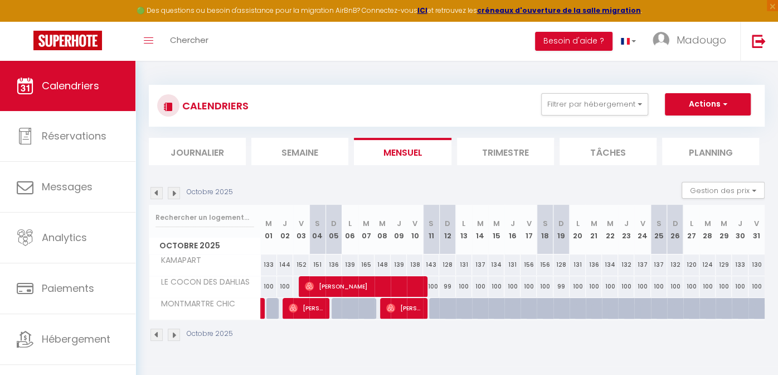
click at [174, 191] on img at bounding box center [174, 193] width 12 height 12
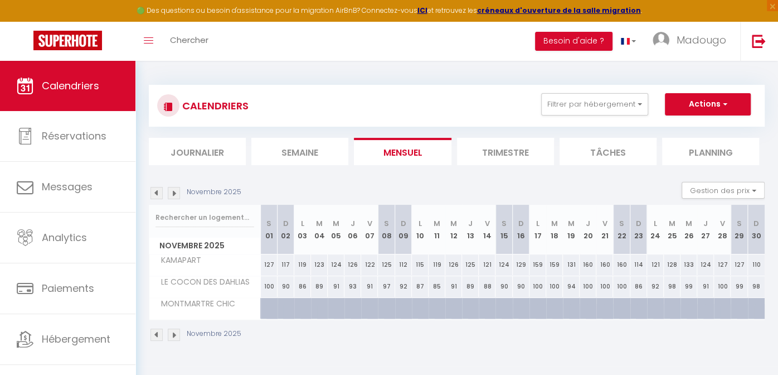
click at [174, 191] on img at bounding box center [174, 193] width 12 height 12
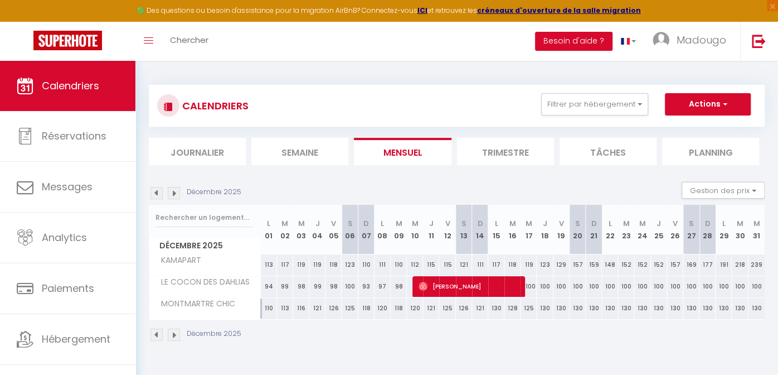
click at [268, 307] on div "110" at bounding box center [269, 308] width 16 height 21
select select "1"
type input "Lun 01 Décembre 2025"
type input "Mar 02 Décembre 2025"
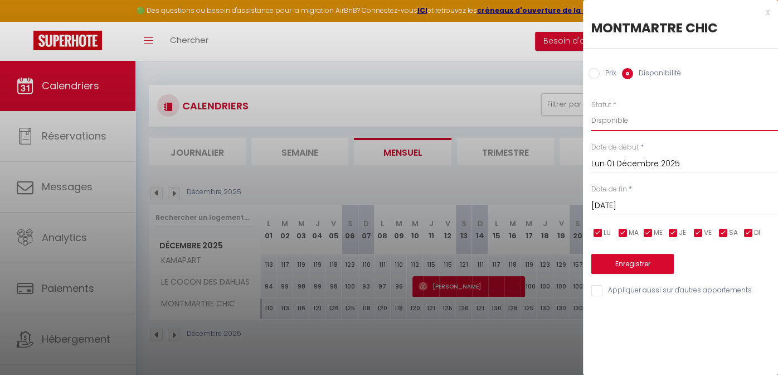
click at [613, 119] on select "Disponible Indisponible" at bounding box center [684, 120] width 187 height 21
select select "0"
click at [591, 110] on select "Disponible Indisponible" at bounding box center [684, 120] width 187 height 21
click at [612, 202] on input "Mar 02 Décembre 2025" at bounding box center [684, 205] width 187 height 14
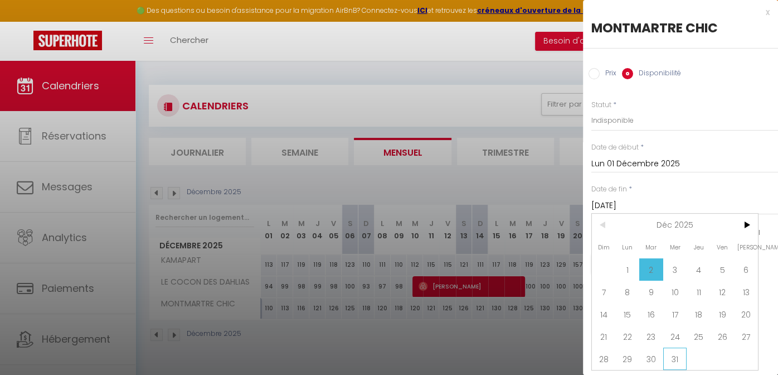
click at [677, 353] on span "31" at bounding box center [675, 358] width 24 height 22
type input "Mer 31 Décembre 2025"
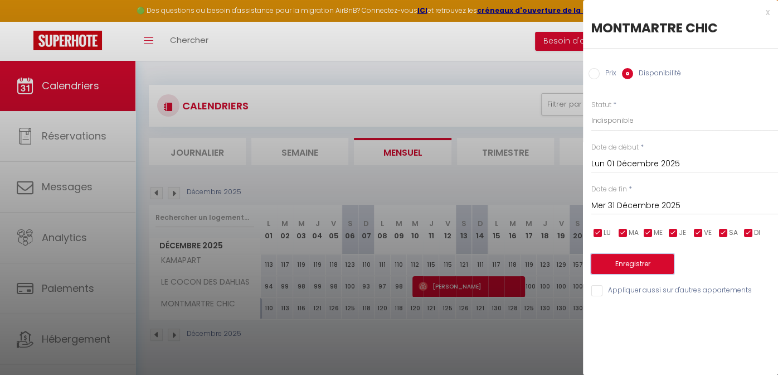
click at [651, 263] on button "Enregistrer" at bounding box center [632, 264] width 83 height 20
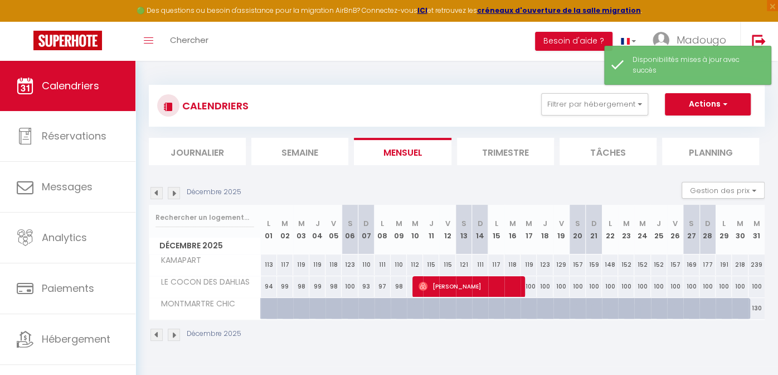
click at [755, 307] on div "130" at bounding box center [757, 308] width 16 height 21
select select "1"
type input "Mer 31 Décembre 2025"
type input "Jeu 01 Janvier 2026"
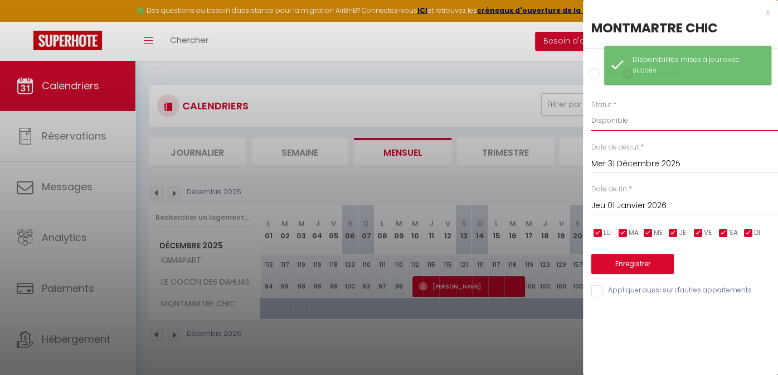
click at [613, 118] on select "Disponible Indisponible" at bounding box center [684, 120] width 187 height 21
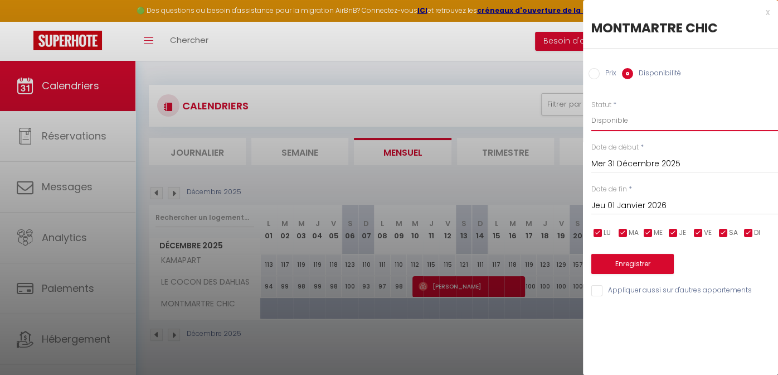
select select "0"
click at [591, 110] on select "Disponible Indisponible" at bounding box center [684, 120] width 187 height 21
click at [624, 262] on button "Enregistrer" at bounding box center [632, 264] width 83 height 20
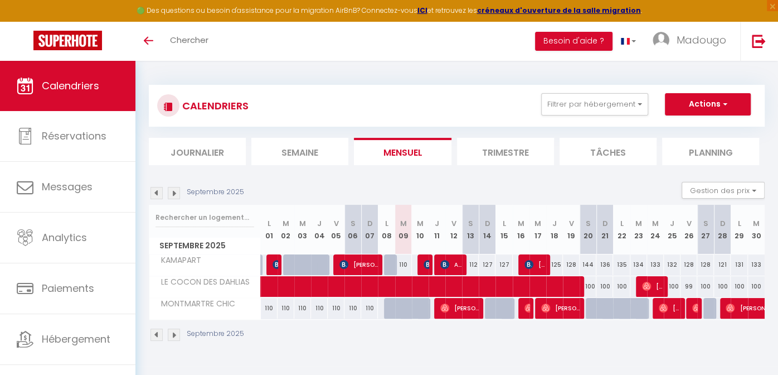
click at [174, 193] on img at bounding box center [174, 193] width 12 height 12
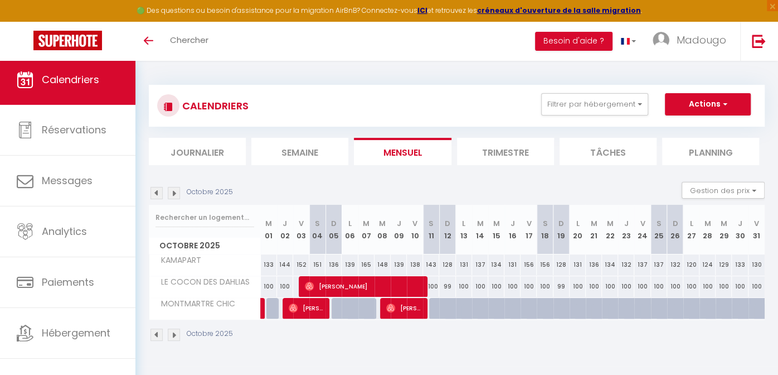
click at [171, 191] on img at bounding box center [174, 193] width 12 height 12
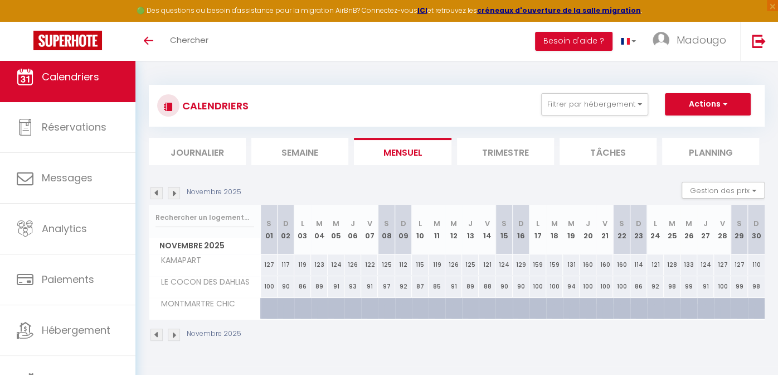
click at [177, 193] on img at bounding box center [174, 193] width 12 height 12
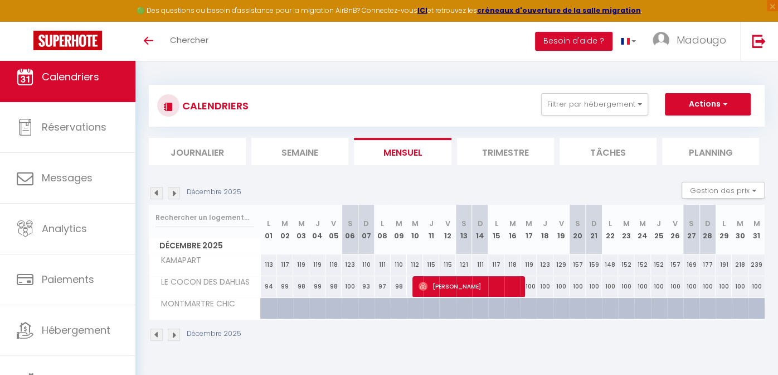
click at [177, 193] on img at bounding box center [174, 193] width 12 height 12
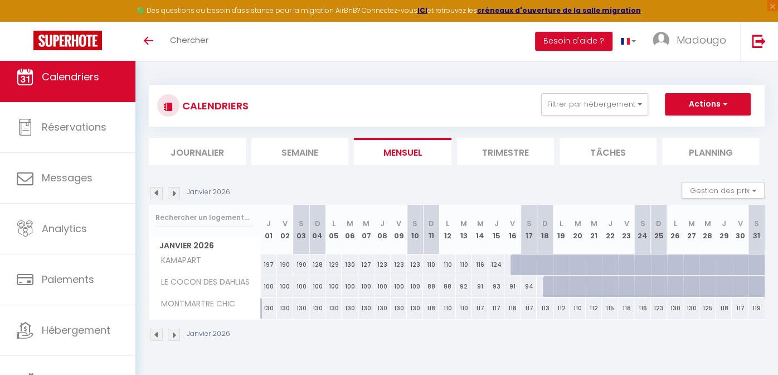
click at [266, 308] on div "130" at bounding box center [269, 308] width 16 height 21
type input "130"
select select "1"
type input "Jeu 01 Janvier 2026"
type input "Ven 02 Janvier 2026"
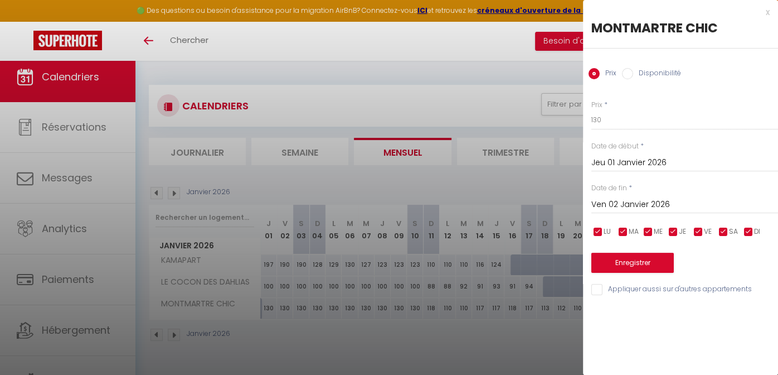
click at [629, 72] on input "Disponibilité" at bounding box center [627, 73] width 11 height 11
radio input "true"
radio input "false"
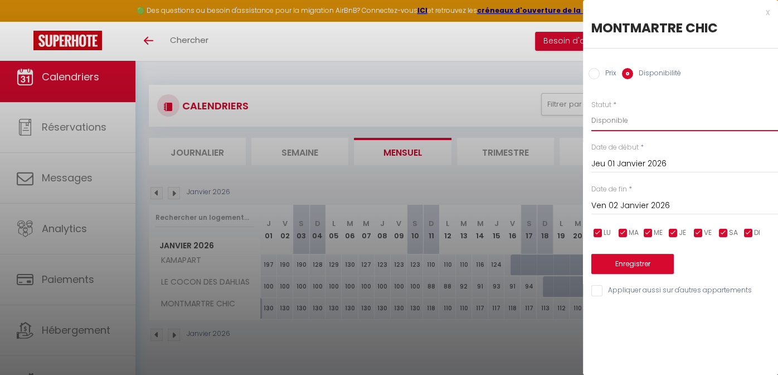
click at [615, 119] on select "Disponible Indisponible" at bounding box center [684, 120] width 187 height 21
select select "0"
click at [591, 110] on select "Disponible Indisponible" at bounding box center [684, 120] width 187 height 21
click at [618, 201] on input "Ven 02 Janvier 2026" at bounding box center [684, 205] width 187 height 14
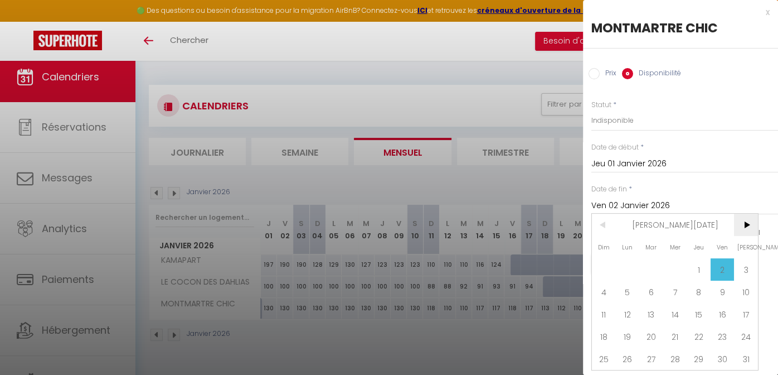
click at [746, 222] on span ">" at bounding box center [746, 225] width 24 height 22
click at [746, 221] on span ">" at bounding box center [746, 225] width 24 height 22
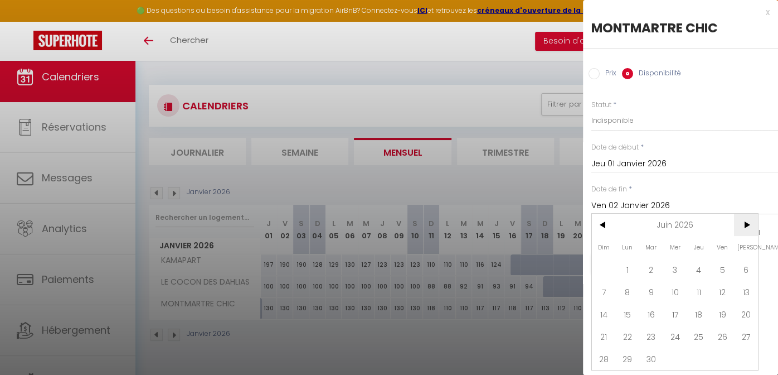
click at [746, 221] on span ">" at bounding box center [746, 225] width 24 height 22
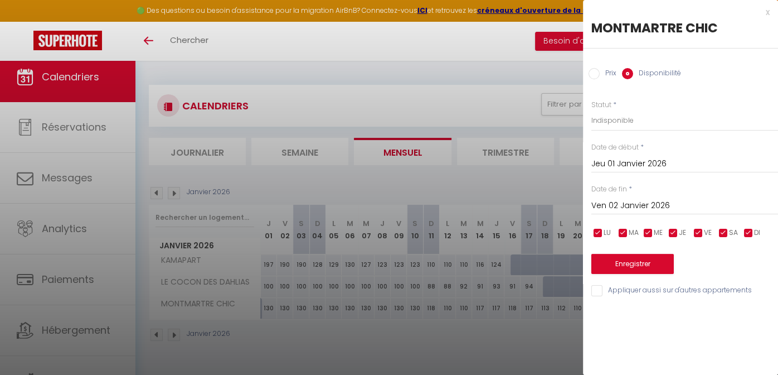
click at [704, 205] on input "Ven 02 Janvier 2026" at bounding box center [684, 205] width 187 height 14
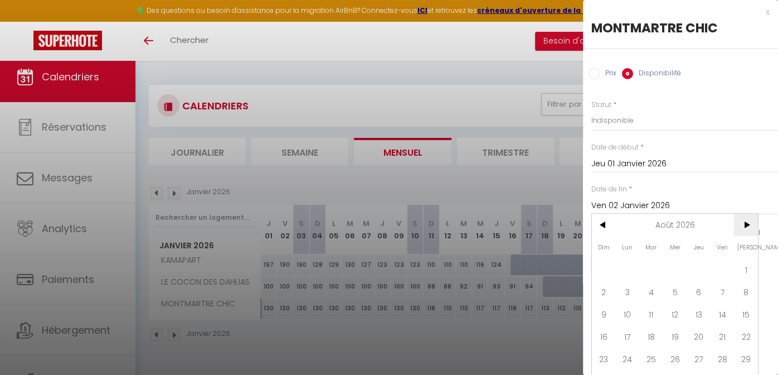
click at [748, 226] on span ">" at bounding box center [746, 225] width 24 height 22
click at [697, 353] on span "31" at bounding box center [699, 358] width 24 height 22
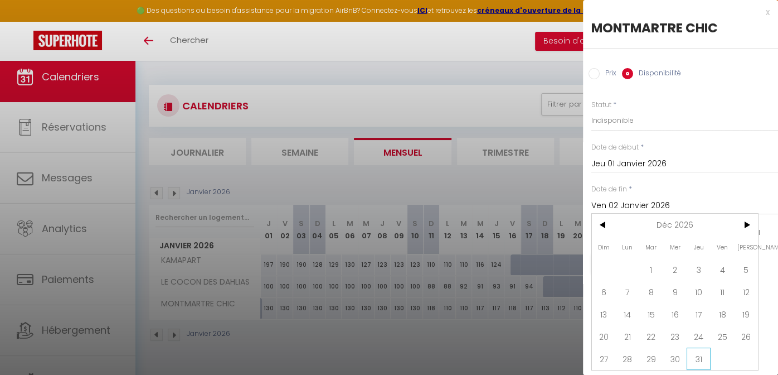
type input "Jeu 31 Décembre 2026"
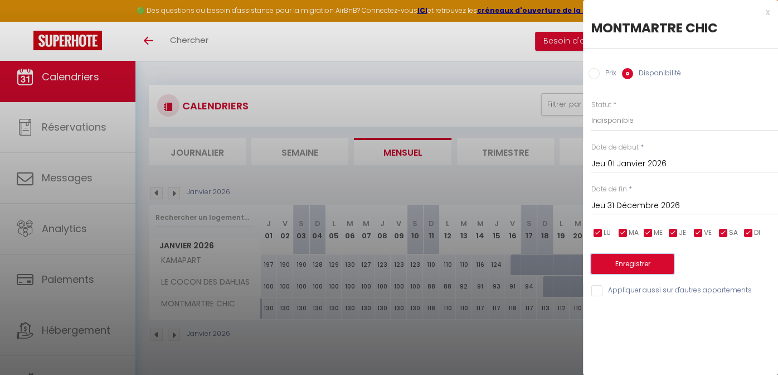
click at [646, 264] on button "Enregistrer" at bounding box center [632, 264] width 83 height 20
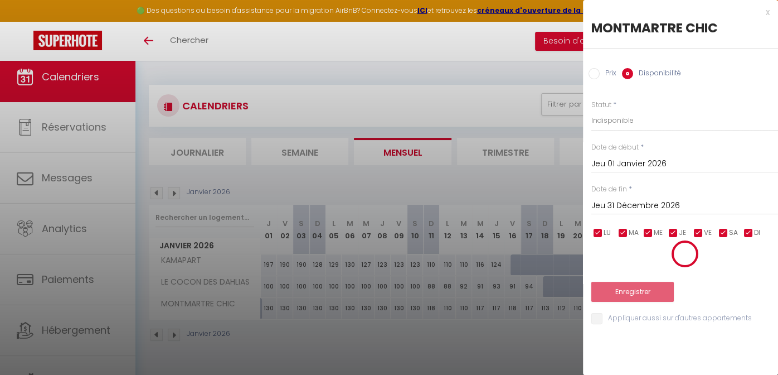
click at [646, 264] on div at bounding box center [684, 254] width 187 height 28
